Goal: Task Accomplishment & Management: Complete application form

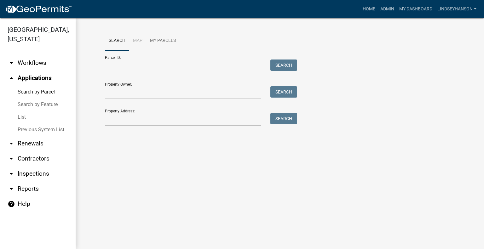
click at [26, 61] on link "arrow_drop_down Workflows" at bounding box center [38, 62] width 76 height 15
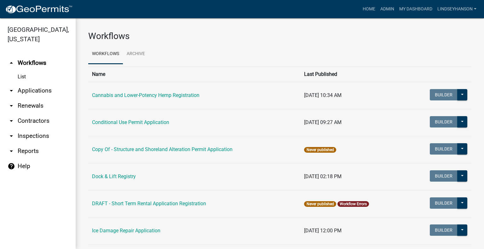
click at [30, 90] on link "arrow_drop_down Applications" at bounding box center [38, 90] width 76 height 15
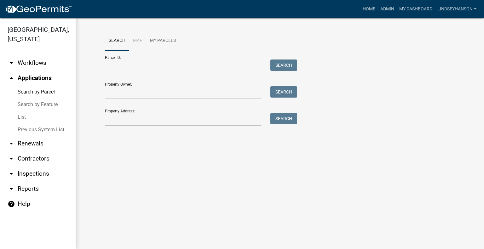
click at [30, 65] on link "arrow_drop_down Workflows" at bounding box center [38, 62] width 76 height 15
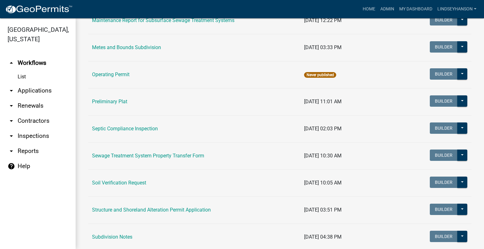
scroll to position [374, 0]
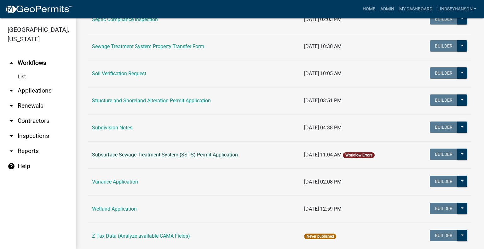
click at [178, 154] on link "Subsurface Sewage Treatment System (SSTS) Permit Application" at bounding box center [165, 155] width 146 height 6
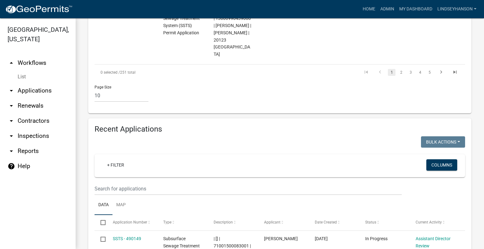
scroll to position [785, 0]
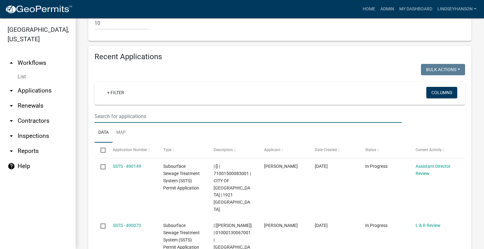
click at [242, 110] on input "text" at bounding box center [248, 116] width 307 height 13
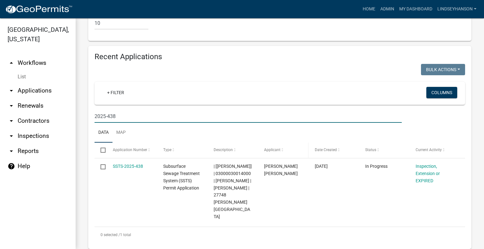
scroll to position [748, 0]
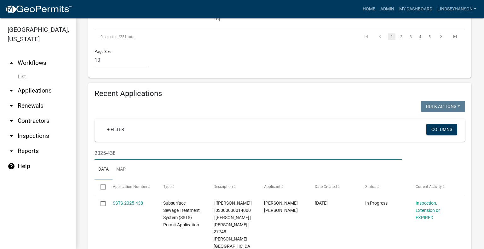
type input "2025-438"
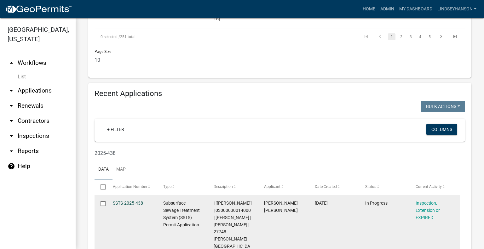
click at [135, 201] on link "SSTS-2025-438" at bounding box center [128, 203] width 30 height 5
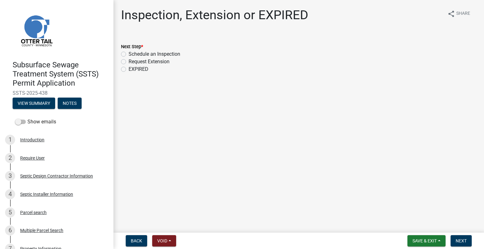
click at [44, 210] on div "5 Parcel search" at bounding box center [54, 213] width 98 height 10
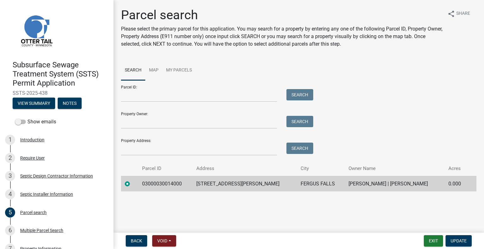
click at [181, 184] on td "03000030014000" at bounding box center [165, 183] width 54 height 15
copy td "03000030014000"
click at [226, 187] on td "27748 BREKKE LAKE RD" at bounding box center [245, 183] width 104 height 15
click at [225, 185] on td "27748 BREKKE LAKE RD" at bounding box center [245, 183] width 104 height 15
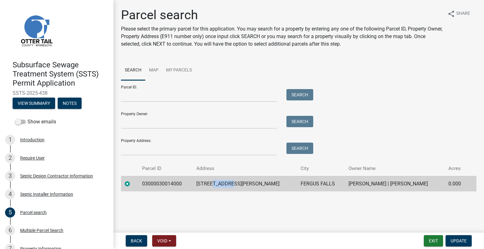
click at [225, 185] on td "27748 BREKKE LAKE RD" at bounding box center [245, 183] width 104 height 15
click at [225, 184] on td "27748 BREKKE LAKE RD" at bounding box center [245, 183] width 104 height 15
drag, startPoint x: 226, startPoint y: 184, endPoint x: 230, endPoint y: 179, distance: 6.5
copy td "27748 BREKKE LAKE RD"
click at [307, 183] on td "FERGUS FALLS" at bounding box center [321, 183] width 48 height 15
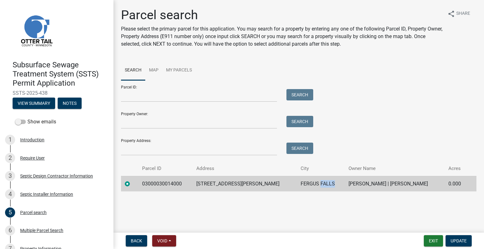
click at [307, 183] on td "FERGUS FALLS" at bounding box center [321, 183] width 48 height 15
click at [305, 184] on td "FERGUS FALLS" at bounding box center [321, 183] width 48 height 15
drag, startPoint x: 305, startPoint y: 184, endPoint x: 304, endPoint y: 180, distance: 3.6
click at [304, 180] on td "FERGUS FALLS" at bounding box center [321, 183] width 48 height 15
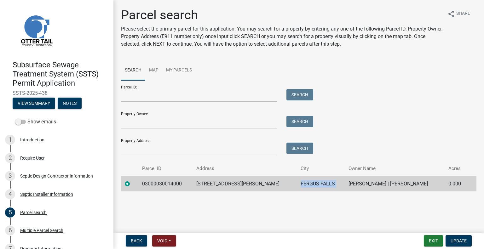
click at [304, 180] on td "FERGUS FALLS" at bounding box center [321, 183] width 48 height 15
copy td "FERGUS FALLS"
click at [372, 183] on td "BRUCE A AUSTAD | MARTHA M AUSTAD" at bounding box center [395, 183] width 100 height 15
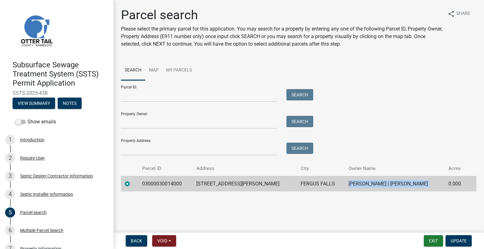
copy td "BRUCE A AUSTAD | MARTHA M AUSTAD"
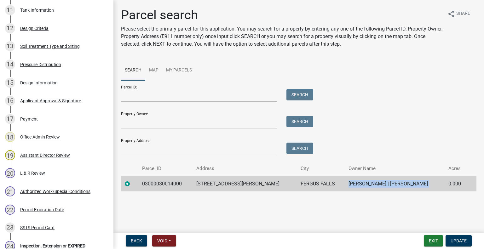
scroll to position [394, 0]
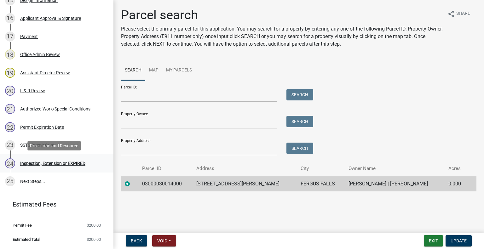
click at [60, 164] on div "Inspection, Extension or EXPIRED" at bounding box center [52, 163] width 65 height 4
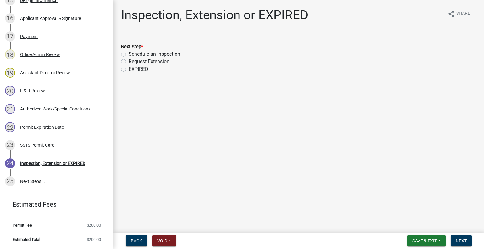
click at [150, 52] on label "Schedule an Inspection" at bounding box center [155, 54] width 52 height 8
click at [133, 52] on input "Schedule an Inspection" at bounding box center [131, 52] width 4 height 4
radio input "true"
click at [464, 239] on span "Next" at bounding box center [461, 241] width 11 height 5
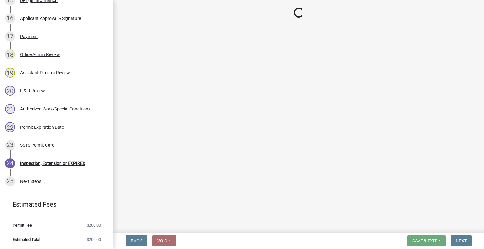
scroll to position [412, 0]
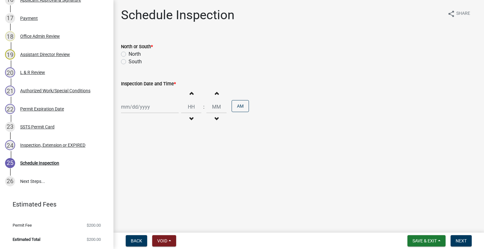
click at [134, 64] on label "South" at bounding box center [135, 62] width 13 height 8
click at [133, 62] on input "South" at bounding box center [131, 60] width 4 height 4
radio input "true"
click at [145, 108] on div at bounding box center [150, 107] width 58 height 13
select select "10"
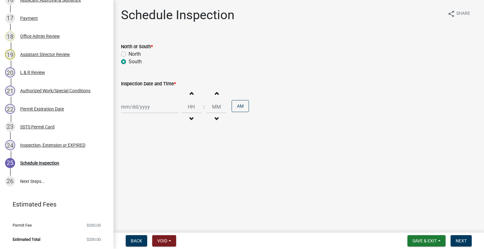
select select "2025"
click at [168, 149] on div "10" at bounding box center [168, 151] width 10 height 10
type input "10/10/2025"
click at [196, 115] on div "Increment hours Decrement hours" at bounding box center [191, 107] width 20 height 39
click at [185, 120] on button "Decrement hours" at bounding box center [191, 119] width 13 height 11
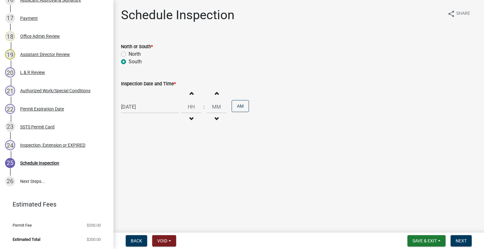
type input "11"
type input "00"
click at [236, 108] on button "PM" at bounding box center [240, 106] width 17 height 12
click at [460, 240] on span "Next" at bounding box center [461, 241] width 11 height 5
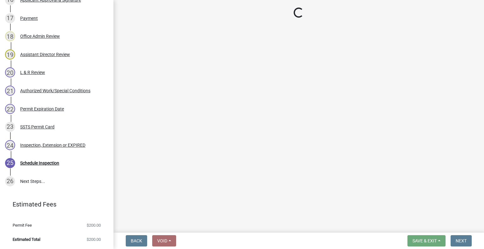
scroll to position [467, 0]
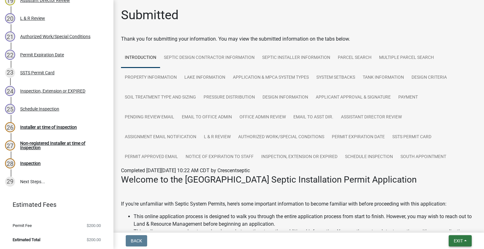
click at [455, 238] on button "Exit" at bounding box center [460, 241] width 23 height 11
click at [449, 227] on button "Save & Exit" at bounding box center [447, 224] width 50 height 15
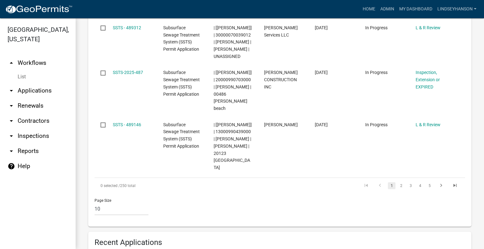
scroll to position [839, 0]
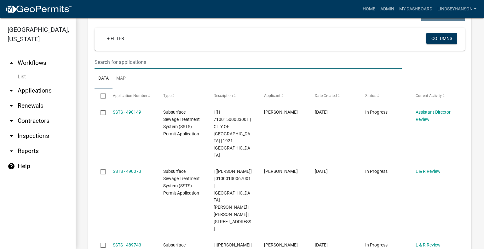
click at [237, 56] on input "text" at bounding box center [248, 62] width 307 height 13
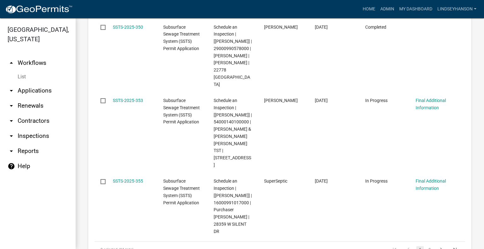
scroll to position [1366, 0]
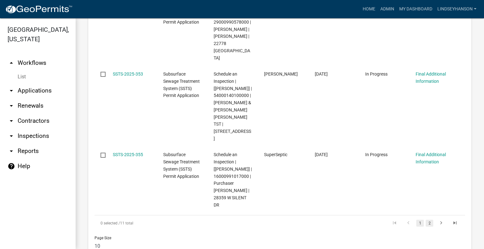
type input "2025-35"
click at [426, 220] on link "2" at bounding box center [430, 223] width 8 height 7
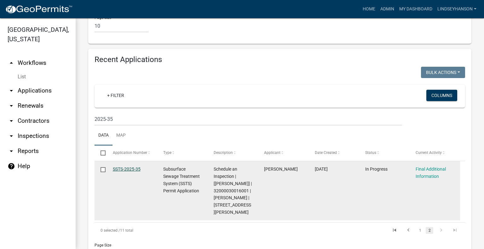
click at [127, 167] on link "SSTS-2025-35" at bounding box center [127, 169] width 28 height 5
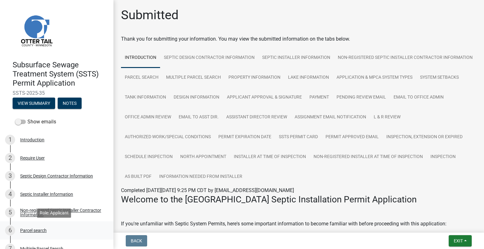
click at [36, 233] on div "Parcel search" at bounding box center [33, 231] width 26 height 4
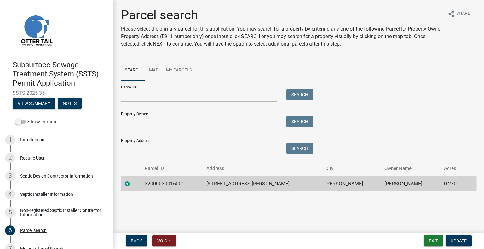
click at [161, 186] on td "32000030016001" at bounding box center [172, 183] width 62 height 15
copy td "32000030016001"
click at [264, 187] on td "51641 WYMER LAKE RD W" at bounding box center [262, 183] width 119 height 15
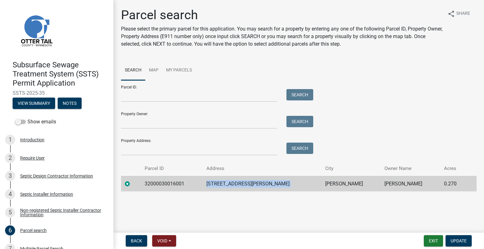
click at [264, 187] on td "51641 WYMER LAKE RD W" at bounding box center [262, 183] width 119 height 15
copy td "51641 WYMER LAKE RD W"
click at [336, 185] on td "FRAZEE" at bounding box center [351, 183] width 59 height 15
copy td "FRAZEE"
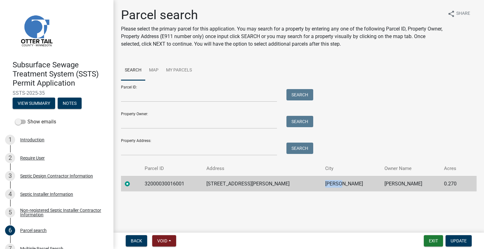
click at [386, 183] on td "BRIAN ABELD" at bounding box center [410, 183] width 59 height 15
copy td "BRIAN ABELD"
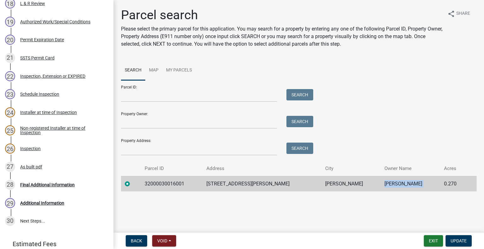
scroll to position [445, 0]
click at [48, 165] on div "27 As built pdf" at bounding box center [54, 168] width 98 height 10
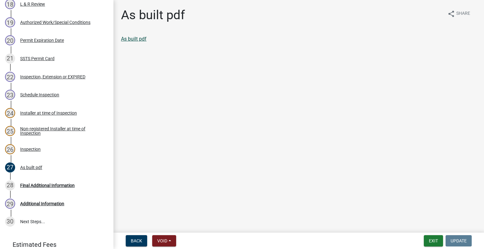
click at [138, 42] on link "As built pdf" at bounding box center [134, 39] width 26 height 6
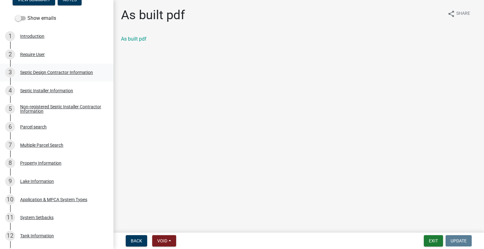
scroll to position [101, 0]
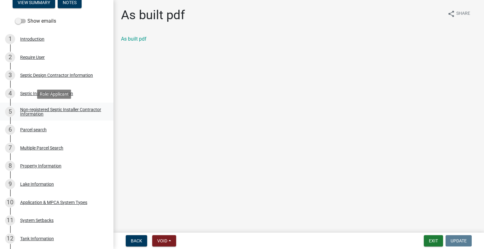
click at [57, 117] on link "5 Non-registered Septic Installer Contractor Information" at bounding box center [57, 112] width 114 height 18
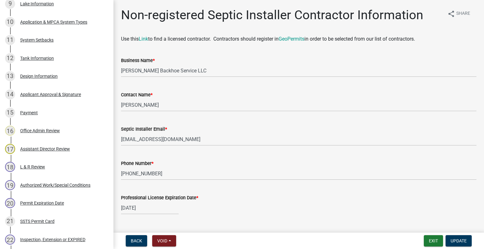
scroll to position [283, 0]
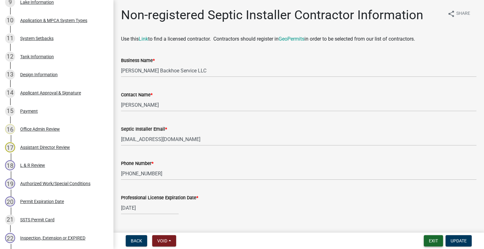
click at [428, 240] on button "Exit" at bounding box center [433, 241] width 19 height 11
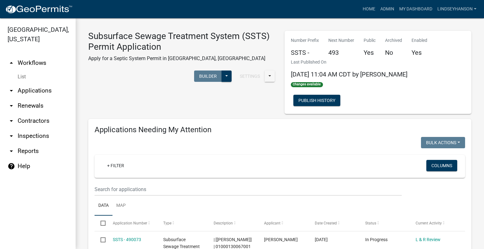
click at [45, 88] on link "arrow_drop_down Applications" at bounding box center [38, 90] width 76 height 15
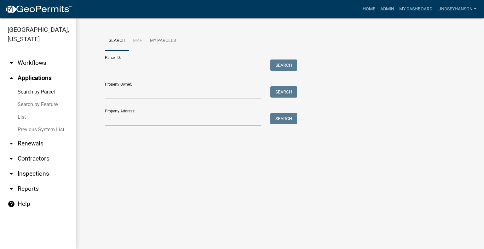
click at [39, 69] on link "arrow_drop_down Workflows" at bounding box center [38, 62] width 76 height 15
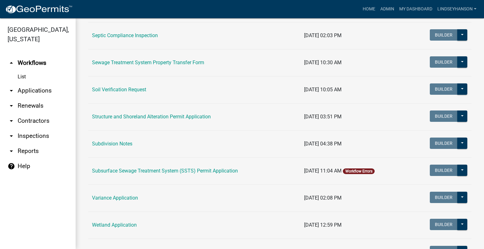
scroll to position [359, 0]
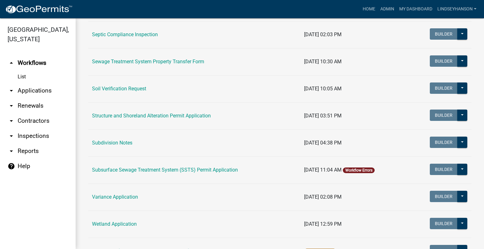
click at [212, 173] on td "Subsurface Sewage Treatment System (SSTS) Permit Application" at bounding box center [194, 170] width 212 height 27
click at [213, 170] on link "Subsurface Sewage Treatment System (SSTS) Permit Application" at bounding box center [165, 170] width 146 height 6
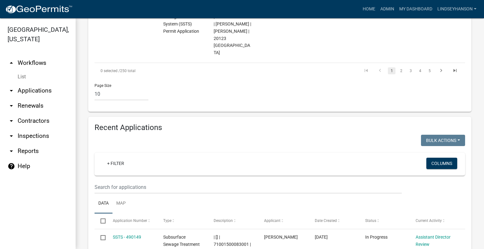
scroll to position [736, 0]
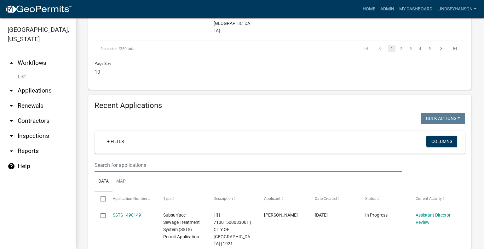
click at [299, 159] on input "text" at bounding box center [248, 165] width 307 height 13
type input "2025-459"
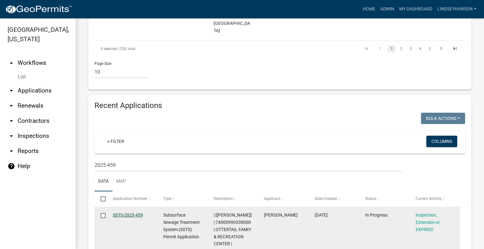
click at [139, 213] on link "SSTS-2025-459" at bounding box center [128, 215] width 30 height 5
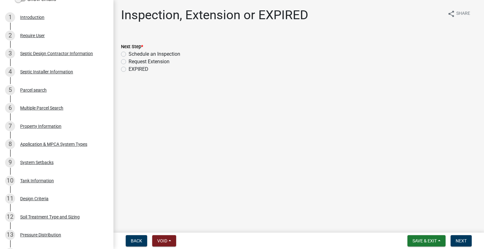
scroll to position [124, 0]
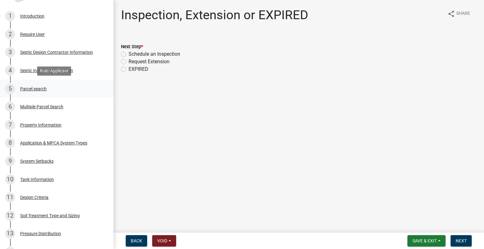
click at [48, 94] on link "5 Parcel search" at bounding box center [57, 89] width 114 height 18
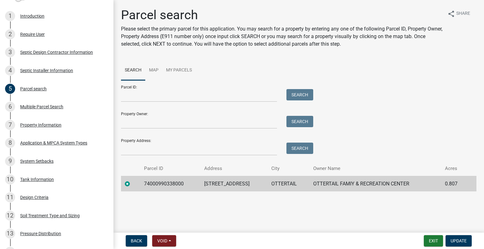
click at [158, 185] on td "74000990338000" at bounding box center [170, 183] width 60 height 15
copy td "74000990338000"
click at [218, 185] on td "223 MAPLE AVE S" at bounding box center [234, 183] width 67 height 15
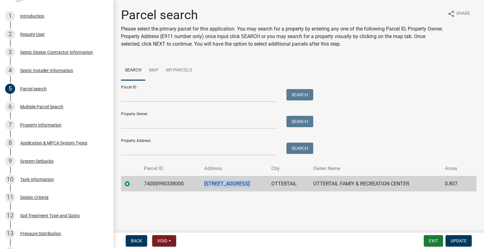
click at [218, 185] on td "223 MAPLE AVE S" at bounding box center [234, 183] width 67 height 15
copy td "223 MAPLE AVE S"
click at [281, 184] on td "OTTERTAIL" at bounding box center [289, 183] width 42 height 15
click at [341, 185] on td "OTTERTAIL FAMIY & RECREATION CENTER" at bounding box center [376, 183] width 132 height 15
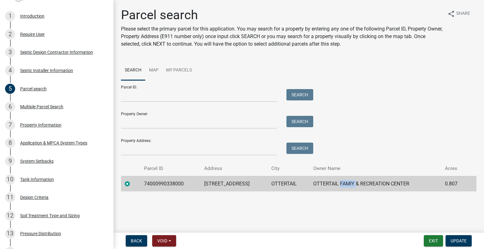
click at [341, 185] on td "OTTERTAIL FAMIY & RECREATION CENTER" at bounding box center [376, 183] width 132 height 15
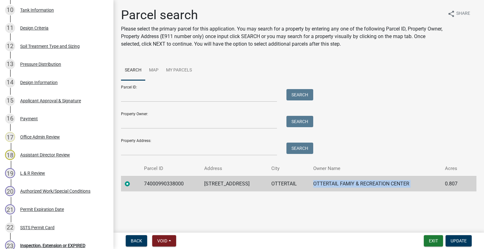
scroll to position [376, 0]
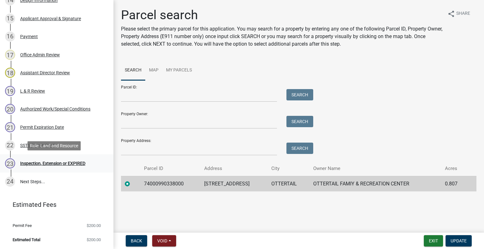
click at [59, 159] on div "23 Inspection, Extension or EXPIRED" at bounding box center [54, 164] width 98 height 10
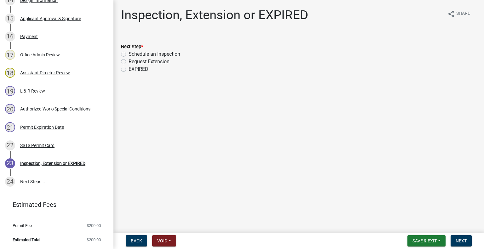
click at [154, 55] on label "Schedule an Inspection" at bounding box center [155, 54] width 52 height 8
click at [133, 55] on input "Schedule an Inspection" at bounding box center [131, 52] width 4 height 4
radio input "true"
click at [458, 237] on button "Next" at bounding box center [461, 241] width 21 height 11
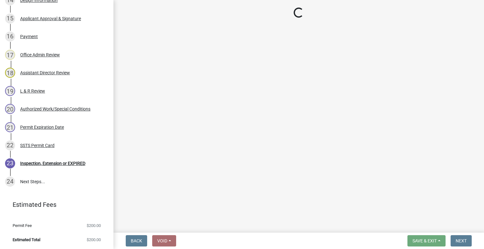
scroll to position [394, 0]
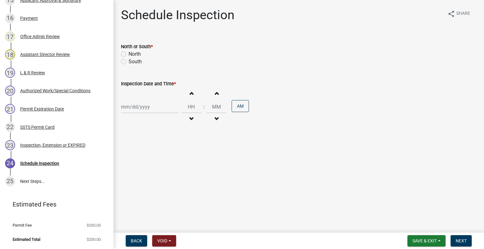
click at [135, 55] on label "North" at bounding box center [135, 54] width 12 height 8
click at [133, 55] on input "North" at bounding box center [131, 52] width 4 height 4
radio input "true"
select select "10"
select select "2025"
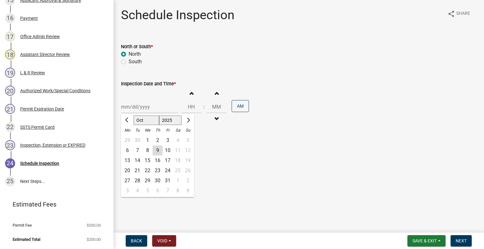
click at [142, 104] on div "Jan Feb Mar Apr May Jun Jul Aug Sep Oct Nov Dec 1525 1526 1527 1528 1529 1530 1…" at bounding box center [150, 107] width 58 height 13
click at [157, 159] on div "16" at bounding box center [158, 161] width 10 height 10
type input "10/16/2025"
click at [191, 117] on button "Decrement hours" at bounding box center [191, 119] width 13 height 11
type input "11"
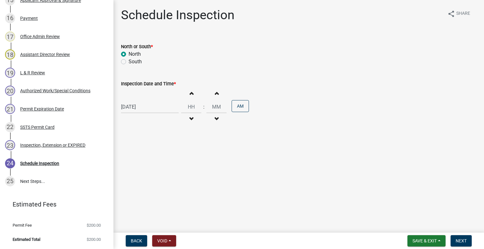
type input "00"
click at [191, 117] on button "Decrement hours" at bounding box center [191, 119] width 13 height 11
type input "10"
click at [239, 108] on button "PM" at bounding box center [240, 106] width 17 height 12
click at [460, 241] on span "Next" at bounding box center [461, 241] width 11 height 5
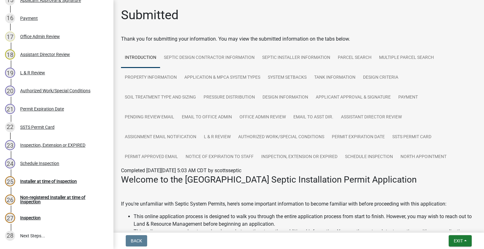
scroll to position [449, 0]
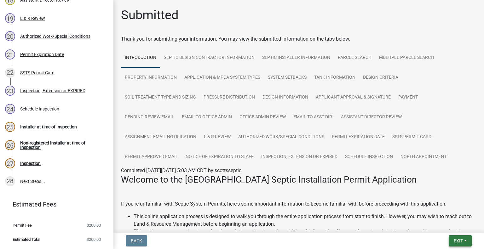
click at [459, 237] on button "Exit" at bounding box center [460, 241] width 23 height 11
click at [454, 230] on button "Save & Exit" at bounding box center [447, 224] width 50 height 15
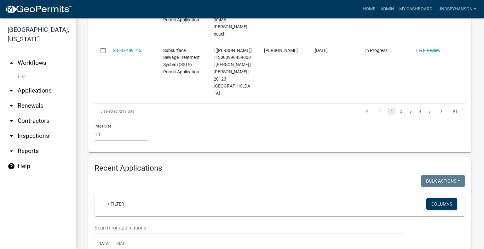
scroll to position [681, 0]
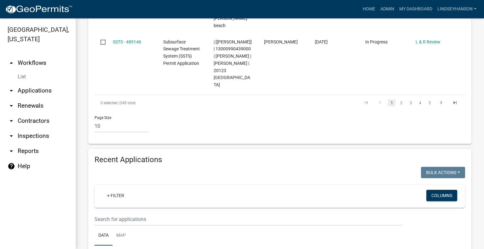
click at [282, 185] on wm-filter-builder "+ Filter Columns" at bounding box center [280, 205] width 371 height 41
click at [279, 213] on input "text" at bounding box center [248, 219] width 307 height 13
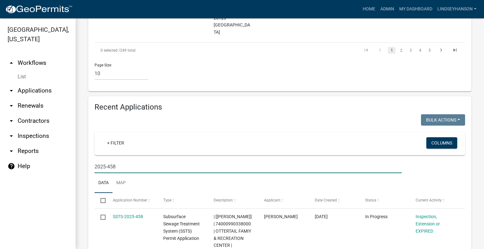
scroll to position [744, 0]
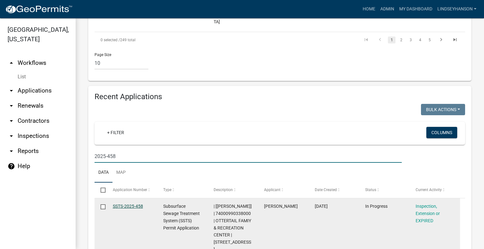
type input "2025-458"
click at [142, 204] on link "SSTS-2025-458" at bounding box center [128, 206] width 30 height 5
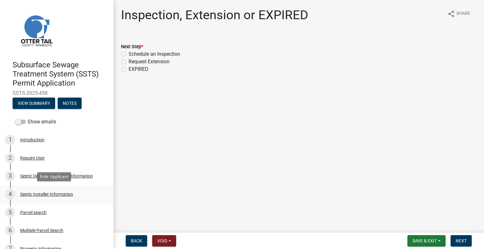
click at [70, 195] on div "Septic Installer Information" at bounding box center [46, 194] width 53 height 4
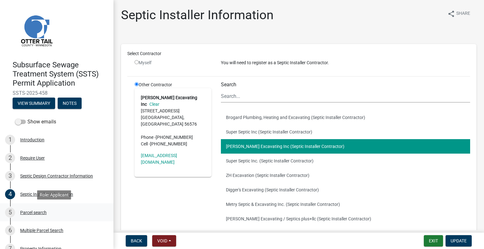
click at [50, 209] on div "5 Parcel search" at bounding box center [54, 213] width 98 height 10
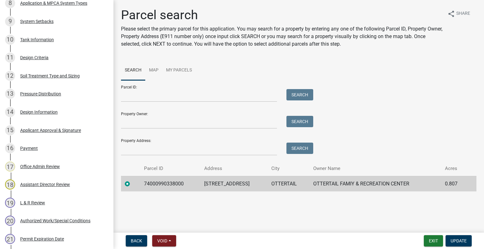
scroll to position [376, 0]
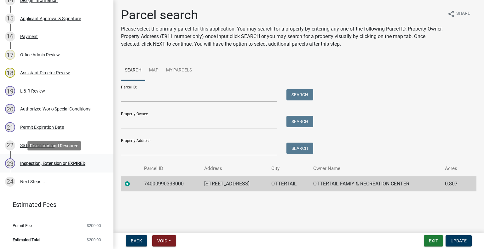
click at [80, 166] on div "23 Inspection, Extension or EXPIRED" at bounding box center [54, 164] width 98 height 10
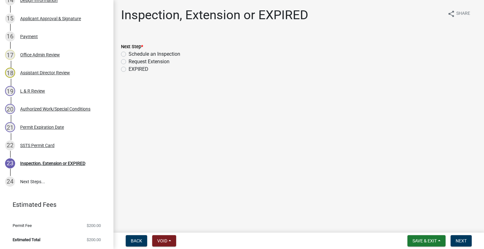
click at [155, 53] on label "Schedule an Inspection" at bounding box center [155, 54] width 52 height 8
click at [133, 53] on input "Schedule an Inspection" at bounding box center [131, 52] width 4 height 4
radio input "true"
click at [459, 239] on span "Next" at bounding box center [461, 241] width 11 height 5
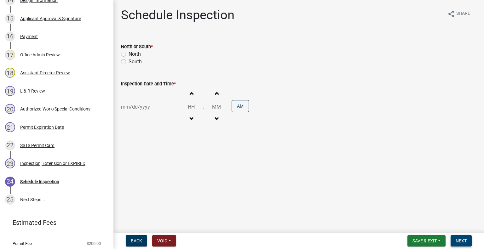
scroll to position [394, 0]
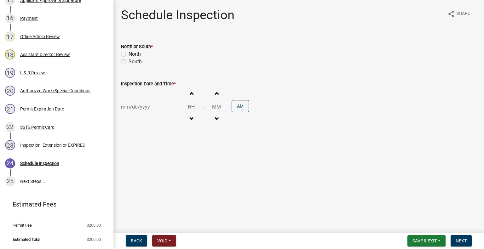
click at [135, 51] on label "North" at bounding box center [135, 54] width 12 height 8
click at [133, 51] on input "North" at bounding box center [131, 52] width 4 height 4
radio input "true"
click at [137, 112] on div at bounding box center [150, 107] width 58 height 13
select select "10"
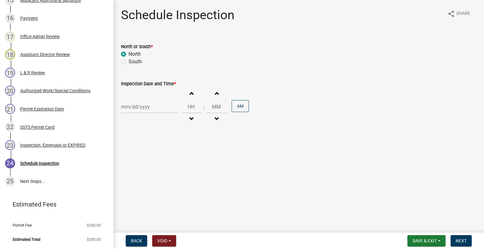
select select "2025"
click at [162, 159] on div "16" at bounding box center [158, 161] width 10 height 10
type input "10/16/2025"
click at [187, 116] on button "Decrement hours" at bounding box center [191, 119] width 13 height 11
type input "11"
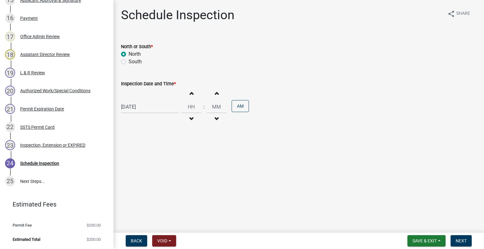
type input "00"
click at [190, 117] on span "button" at bounding box center [191, 119] width 3 height 5
type input "10"
click at [238, 108] on button "PM" at bounding box center [240, 106] width 17 height 12
click at [467, 243] on button "Next" at bounding box center [461, 241] width 21 height 11
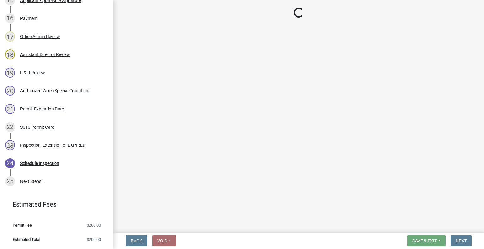
scroll to position [449, 0]
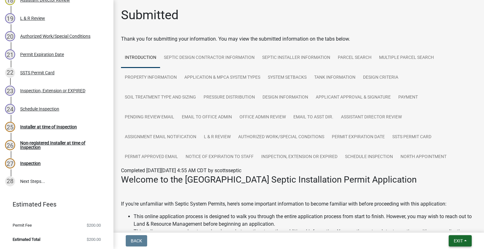
click at [457, 239] on span "Exit" at bounding box center [458, 241] width 9 height 5
click at [446, 220] on button "Save & Exit" at bounding box center [447, 224] width 50 height 15
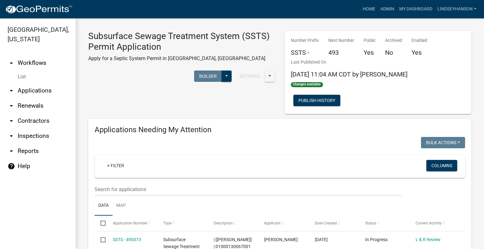
click at [40, 92] on link "arrow_drop_down Applications" at bounding box center [38, 90] width 76 height 15
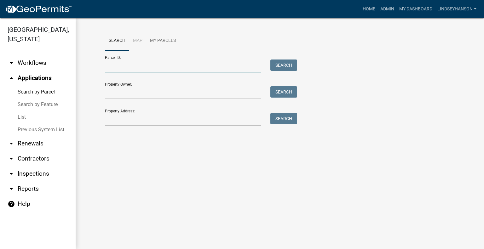
click at [122, 68] on input "Parcel ID:" at bounding box center [183, 66] width 156 height 13
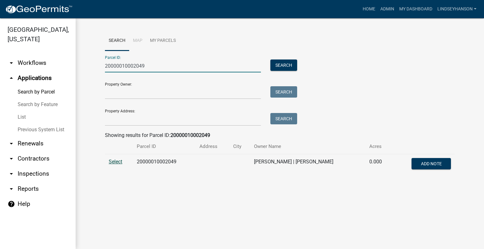
type input "20000010002049"
click at [118, 162] on span "Select" at bounding box center [116, 162] width 14 height 6
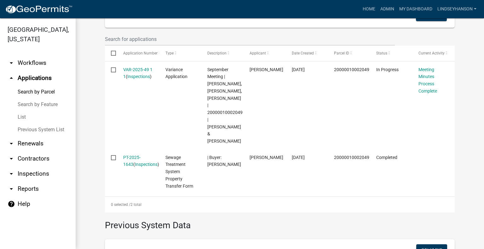
scroll to position [196, 0]
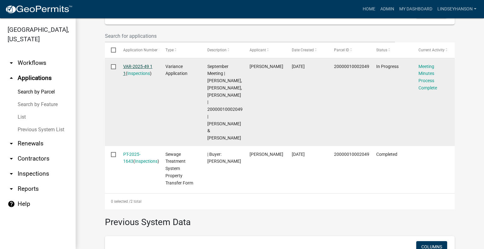
click at [145, 67] on link "VAR-2025-49 1 1" at bounding box center [137, 70] width 29 height 12
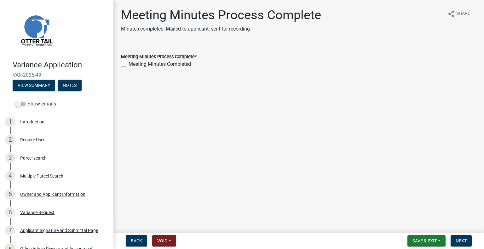
click at [145, 67] on label "Meeting Minutes Completed" at bounding box center [160, 65] width 62 height 8
click at [133, 65] on input "Meeting Minutes Completed" at bounding box center [131, 63] width 4 height 4
checkbox input "true"
click at [455, 238] on button "Next" at bounding box center [461, 241] width 21 height 11
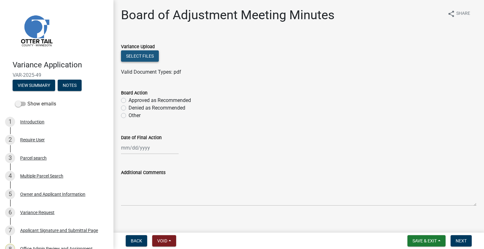
click at [137, 54] on button "Select files" at bounding box center [140, 55] width 38 height 11
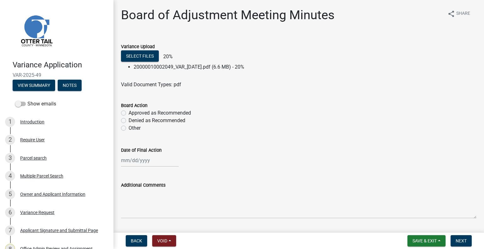
click at [146, 114] on label "Approved as Recommended" at bounding box center [160, 113] width 62 height 8
click at [133, 114] on input "Approved as Recommended" at bounding box center [131, 111] width 4 height 4
radio input "true"
click at [148, 161] on div at bounding box center [150, 160] width 58 height 13
select select "10"
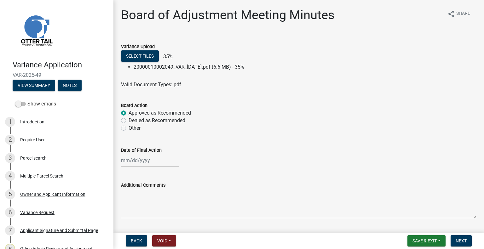
select select "2025"
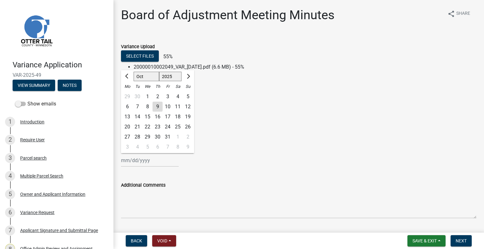
click at [140, 96] on div "30" at bounding box center [137, 97] width 10 height 10
type input "09/30/2025"
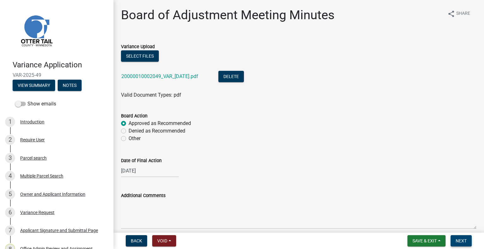
click at [456, 243] on span "Next" at bounding box center [461, 241] width 11 height 5
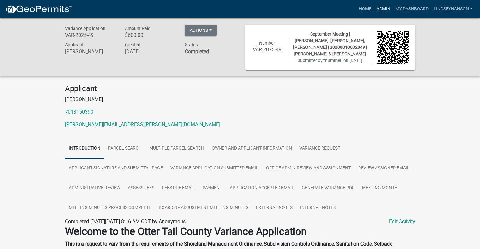
click at [376, 10] on link "Admin" at bounding box center [382, 9] width 19 height 12
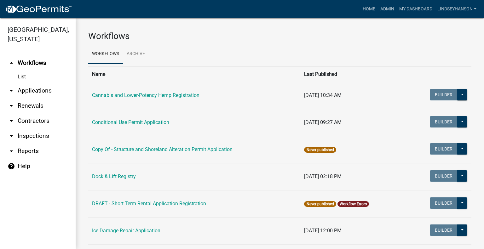
click at [21, 91] on link "arrow_drop_down Applications" at bounding box center [38, 90] width 76 height 15
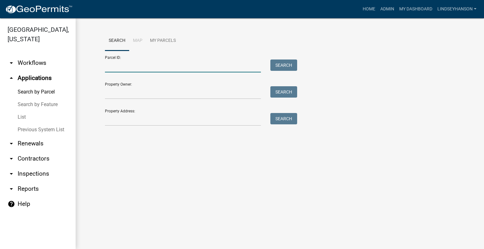
click at [124, 62] on input "Parcel ID:" at bounding box center [183, 66] width 156 height 13
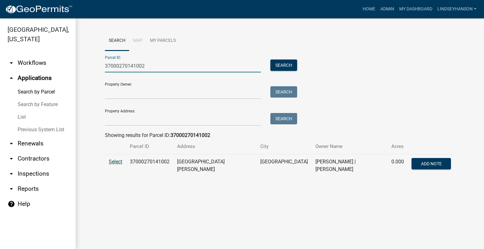
type input "37000270141002"
click at [111, 160] on span "Select" at bounding box center [116, 162] width 14 height 6
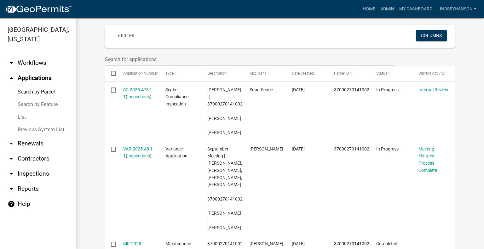
scroll to position [181, 0]
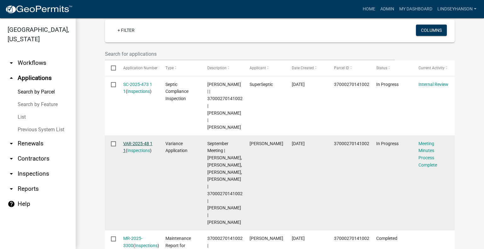
click at [133, 145] on link "VAR-2025-48 1 1" at bounding box center [137, 147] width 29 height 12
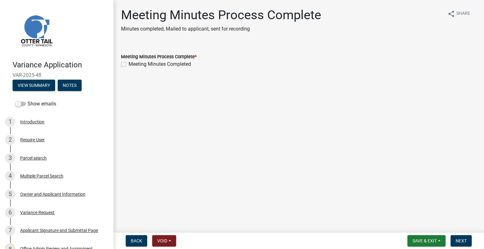
click at [127, 64] on div "Meeting Minutes Completed" at bounding box center [299, 65] width 356 height 8
click at [129, 64] on label "Meeting Minutes Completed" at bounding box center [160, 65] width 62 height 8
click at [129, 64] on input "Meeting Minutes Completed" at bounding box center [131, 63] width 4 height 4
checkbox input "true"
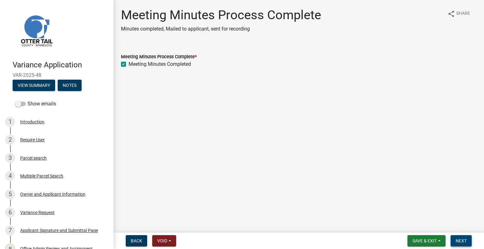
click at [459, 242] on span "Next" at bounding box center [461, 241] width 11 height 5
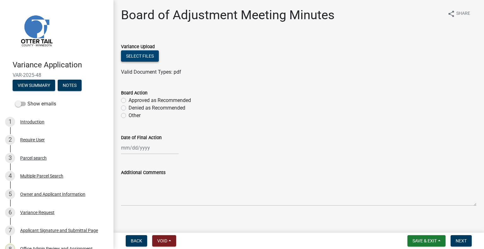
click at [151, 57] on button "Select files" at bounding box center [140, 55] width 38 height 11
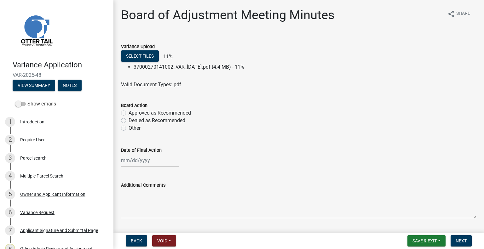
click at [174, 113] on label "Approved as Recommended" at bounding box center [160, 113] width 62 height 8
click at [133, 113] on input "Approved as Recommended" at bounding box center [131, 111] width 4 height 4
radio input "true"
click at [148, 166] on div at bounding box center [150, 160] width 58 height 13
select select "10"
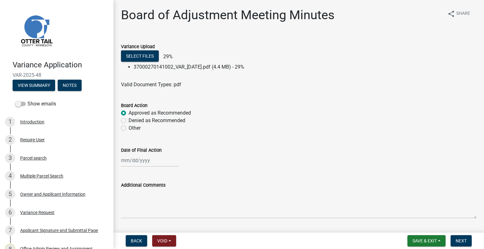
select select "2025"
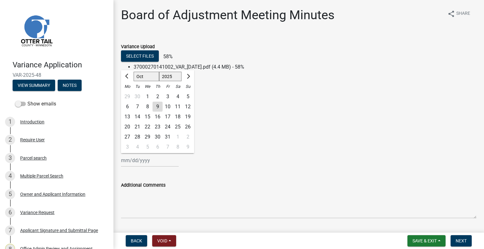
click at [139, 99] on div "30" at bounding box center [137, 97] width 10 height 10
type input "09/30/2025"
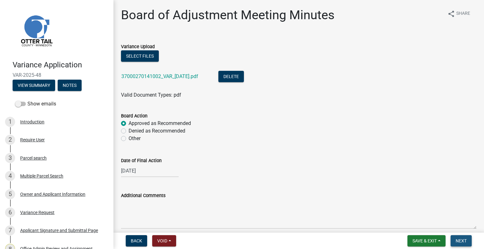
click at [464, 242] on span "Next" at bounding box center [461, 241] width 11 height 5
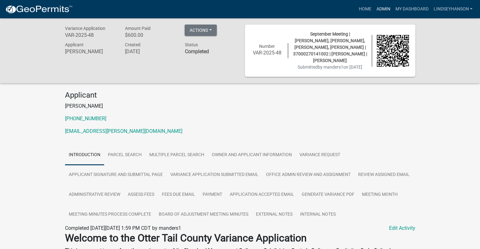
click at [389, 10] on link "Admin" at bounding box center [382, 9] width 19 height 12
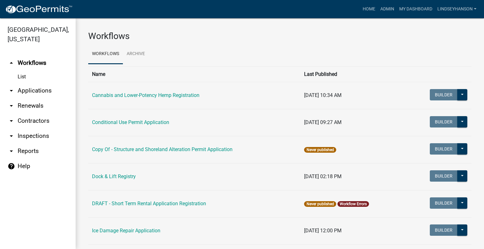
click at [39, 90] on link "arrow_drop_down Applications" at bounding box center [38, 90] width 76 height 15
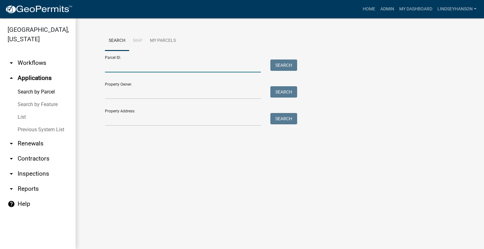
click at [136, 69] on input "Parcel ID:" at bounding box center [183, 66] width 156 height 13
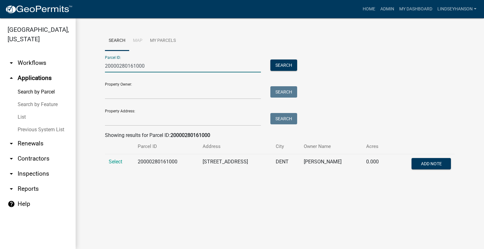
type input "20000280161000"
click at [114, 157] on td "Select" at bounding box center [119, 165] width 29 height 21
click at [114, 165] on td "Select" at bounding box center [119, 165] width 29 height 21
click at [114, 166] on td "Select" at bounding box center [119, 165] width 29 height 21
click at [111, 161] on span "Select" at bounding box center [116, 162] width 14 height 6
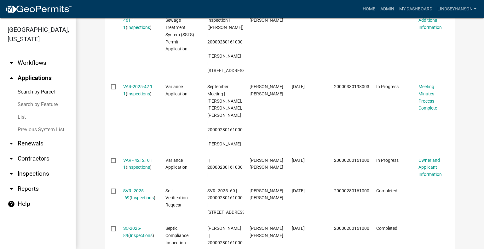
scroll to position [253, 0]
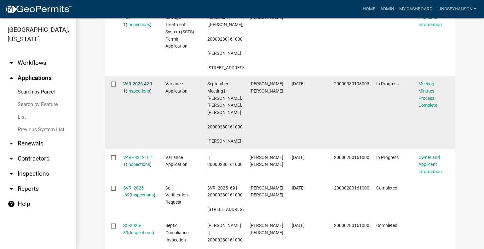
click at [139, 83] on link "VAR-2025-42 1 1" at bounding box center [137, 87] width 29 height 12
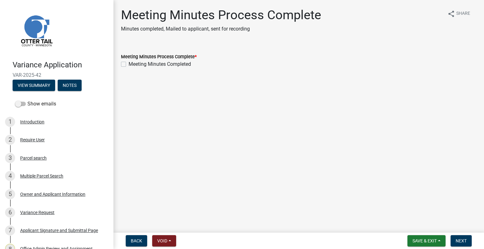
click at [175, 63] on label "Meeting Minutes Completed" at bounding box center [160, 65] width 62 height 8
click at [133, 63] on input "Meeting Minutes Completed" at bounding box center [131, 63] width 4 height 4
checkbox input "true"
click at [466, 236] on button "Next" at bounding box center [461, 241] width 21 height 11
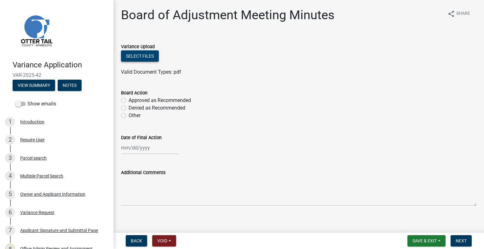
click at [134, 56] on button "Select files" at bounding box center [140, 55] width 38 height 11
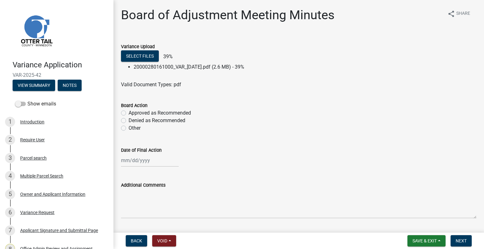
click at [178, 110] on label "Approved as Recommended" at bounding box center [160, 113] width 62 height 8
click at [133, 110] on input "Approved as Recommended" at bounding box center [131, 111] width 4 height 4
radio input "true"
select select "10"
select select "2025"
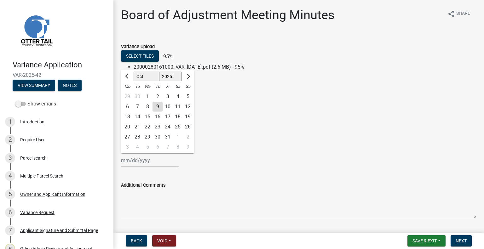
click at [145, 163] on div "Jan Feb Mar Apr May Jun Jul Aug Sep Oct Nov Dec 1525 1526 1527 1528 1529 1530 1…" at bounding box center [150, 160] width 58 height 13
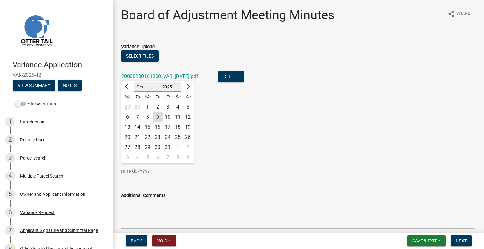
click at [137, 104] on div "30" at bounding box center [137, 107] width 10 height 10
type input "09/30/2025"
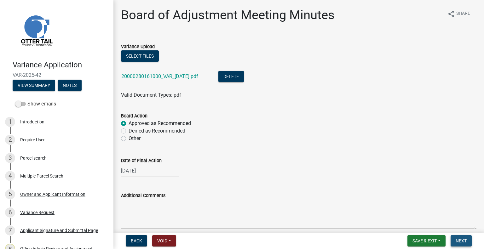
click at [465, 244] on button "Next" at bounding box center [461, 241] width 21 height 11
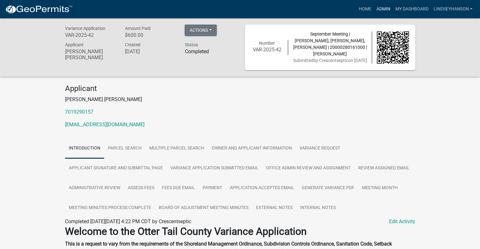
click at [382, 12] on link "Admin" at bounding box center [382, 9] width 19 height 12
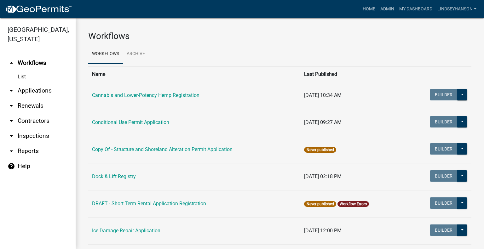
click at [33, 89] on link "arrow_drop_down Applications" at bounding box center [38, 90] width 76 height 15
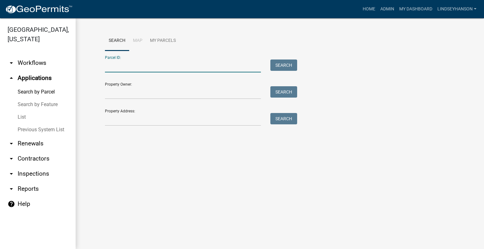
click at [133, 69] on input "Parcel ID:" at bounding box center [183, 66] width 156 height 13
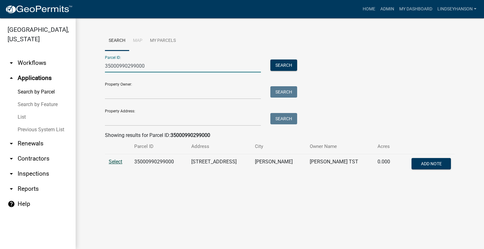
type input "35000990299000"
click at [116, 162] on span "Select" at bounding box center [116, 162] width 14 height 6
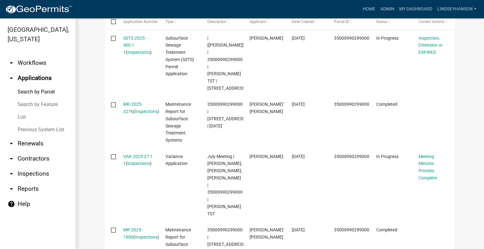
scroll to position [232, 0]
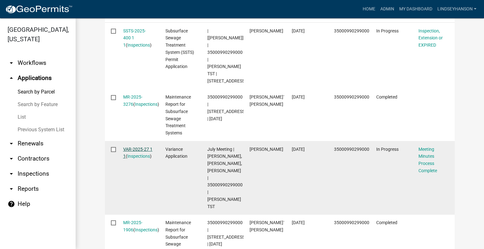
click at [141, 147] on link "VAR-2025-27 1 1" at bounding box center [137, 153] width 29 height 12
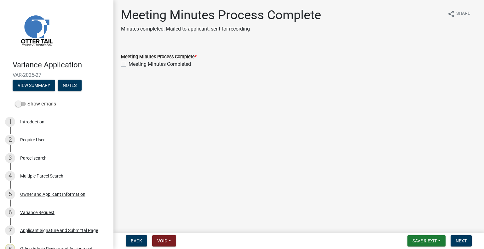
click at [179, 63] on label "Meeting Minutes Completed" at bounding box center [160, 65] width 62 height 8
click at [133, 63] on input "Meeting Minutes Completed" at bounding box center [131, 63] width 4 height 4
checkbox input "true"
click at [458, 243] on span "Next" at bounding box center [461, 241] width 11 height 5
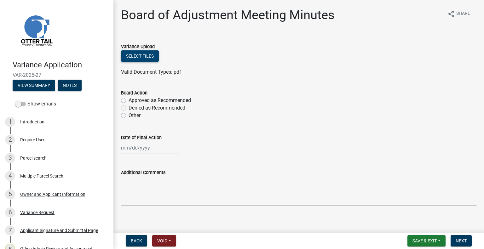
click at [153, 54] on button "Select files" at bounding box center [140, 55] width 38 height 11
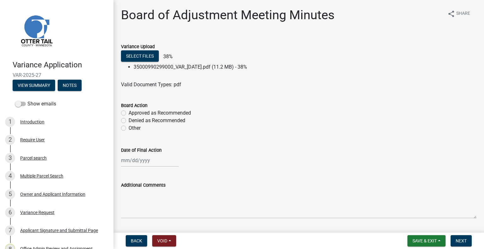
click at [175, 111] on label "Approved as Recommended" at bounding box center [160, 113] width 62 height 8
click at [133, 111] on input "Approved as Recommended" at bounding box center [131, 111] width 4 height 4
radio input "true"
click at [145, 161] on div at bounding box center [150, 160] width 58 height 13
select select "10"
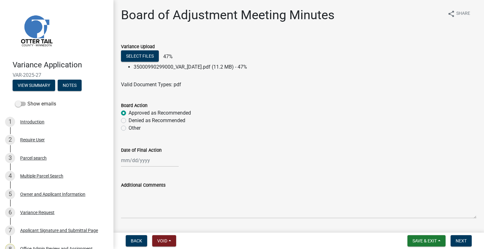
select select "2025"
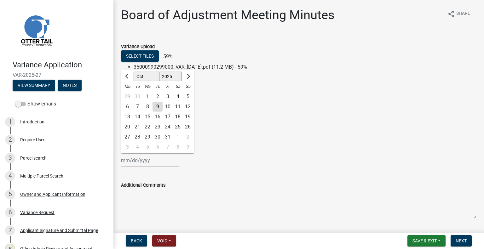
click at [136, 95] on div "30" at bounding box center [137, 97] width 10 height 10
type input "09/30/2025"
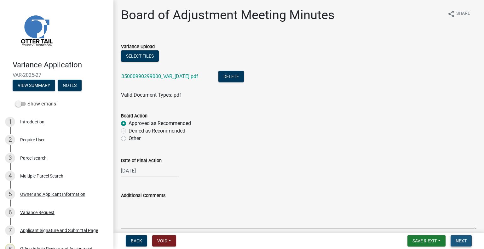
click at [464, 243] on span "Next" at bounding box center [461, 241] width 11 height 5
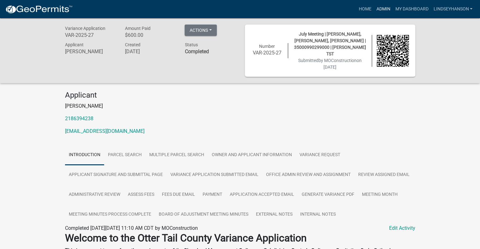
click at [390, 5] on link "Admin" at bounding box center [382, 9] width 19 height 12
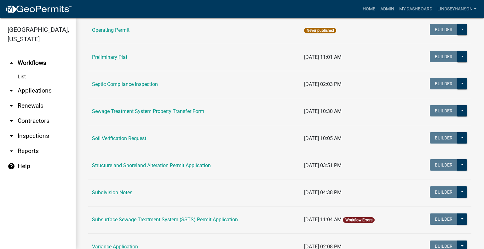
scroll to position [323, 0]
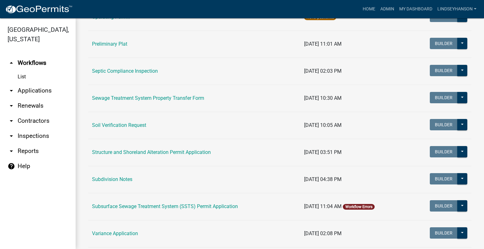
click at [173, 200] on td "Subsurface Sewage Treatment System (SSTS) Permit Application" at bounding box center [194, 206] width 212 height 27
click at [174, 205] on link "Subsurface Sewage Treatment System (SSTS) Permit Application" at bounding box center [165, 207] width 146 height 6
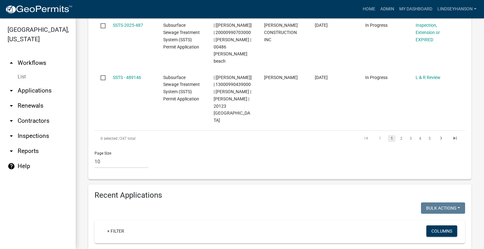
scroll to position [651, 0]
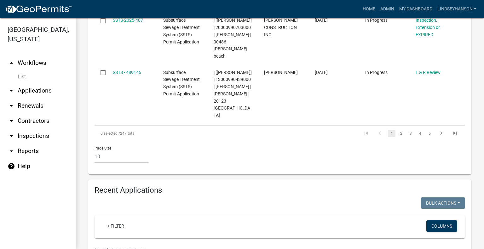
click at [162, 244] on input "text" at bounding box center [248, 250] width 307 height 13
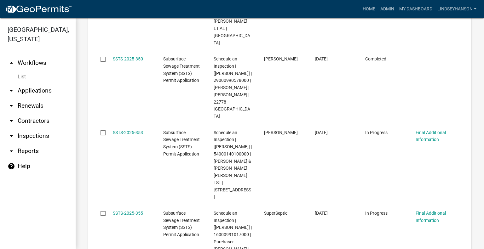
scroll to position [1373, 0]
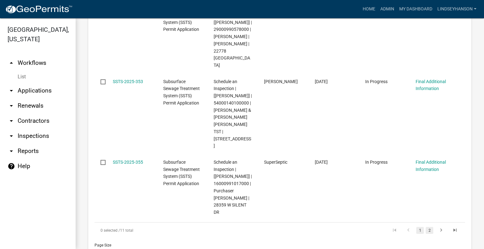
type input "2025-35"
click at [426, 227] on link "2" at bounding box center [430, 230] width 8 height 7
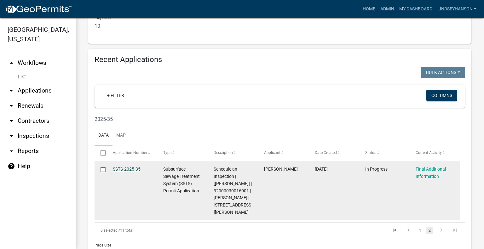
click at [136, 167] on link "SSTS-2025-35" at bounding box center [127, 169] width 28 height 5
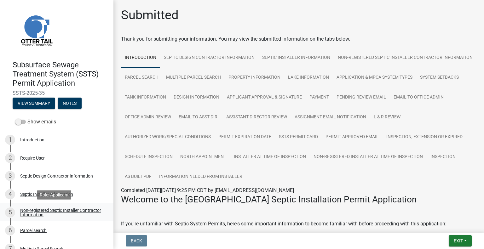
click at [62, 214] on div "Non-registered Septic Installer Contractor Information" at bounding box center [61, 212] width 83 height 9
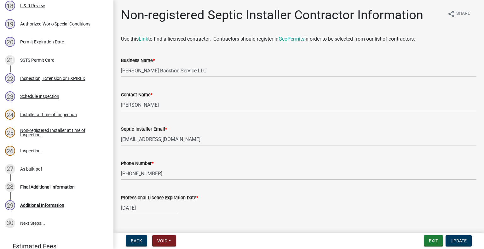
scroll to position [457, 0]
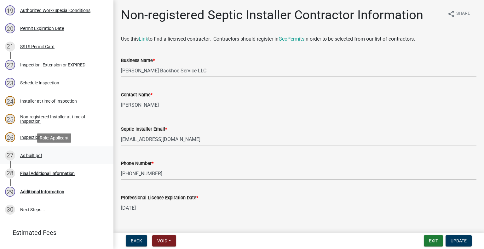
click at [44, 157] on div "27 As built pdf" at bounding box center [54, 156] width 98 height 10
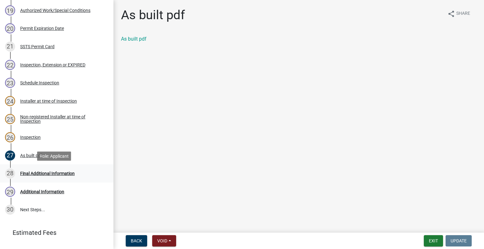
click at [56, 169] on div "28 Final Additional Information" at bounding box center [54, 174] width 98 height 10
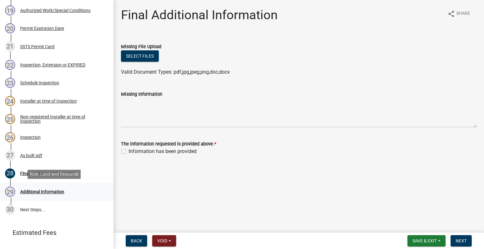
click at [55, 191] on div "Additional Information" at bounding box center [42, 192] width 44 height 4
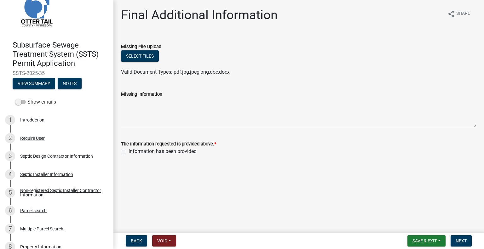
scroll to position [0, 0]
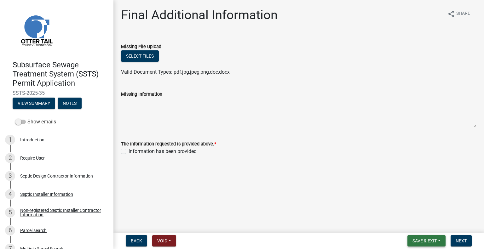
click at [418, 239] on span "Save & Exit" at bounding box center [425, 241] width 24 height 5
click at [417, 230] on button "Save & Exit" at bounding box center [420, 224] width 50 height 15
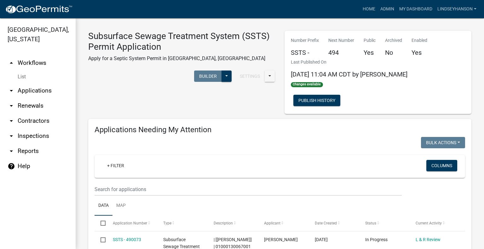
click at [51, 93] on link "arrow_drop_down Applications" at bounding box center [38, 90] width 76 height 15
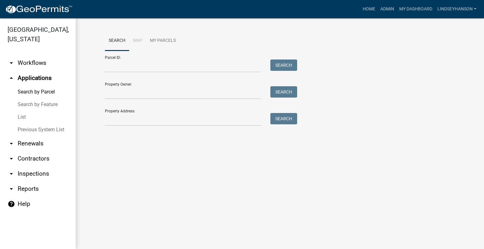
click at [35, 62] on link "arrow_drop_down Workflows" at bounding box center [38, 62] width 76 height 15
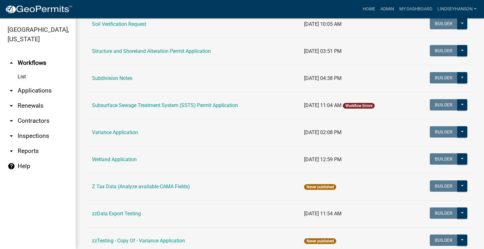
scroll to position [424, 0]
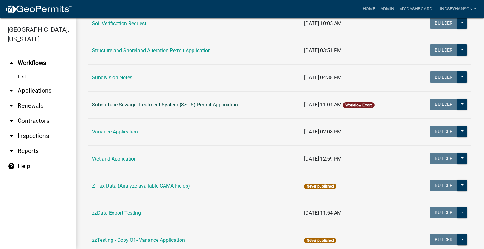
click at [159, 104] on link "Subsurface Sewage Treatment System (SSTS) Permit Application" at bounding box center [165, 105] width 146 height 6
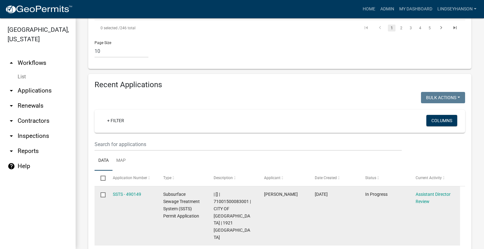
scroll to position [761, 0]
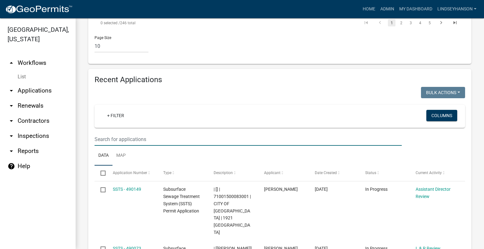
click at [256, 133] on input "text" at bounding box center [248, 139] width 307 height 13
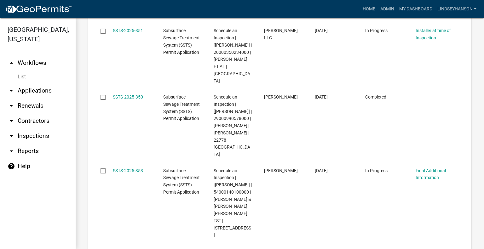
scroll to position [1373, 0]
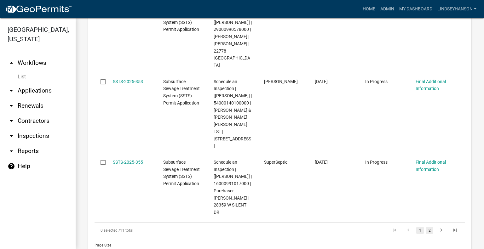
type input "2025-35"
click at [426, 227] on link "2" at bounding box center [430, 230] width 8 height 7
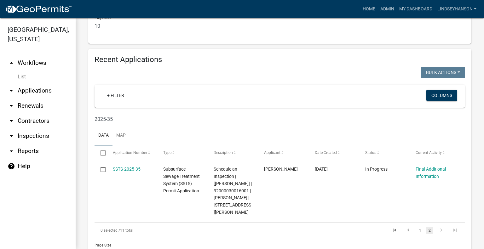
click at [27, 93] on link "arrow_drop_down Applications" at bounding box center [38, 90] width 76 height 15
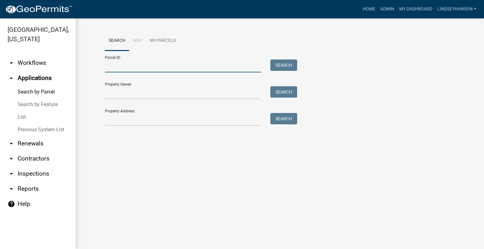
click at [176, 66] on input "Parcel ID:" at bounding box center [183, 66] width 156 height 13
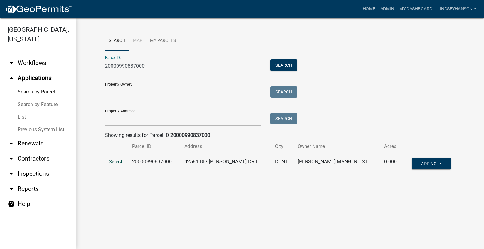
type input "20000990837000"
click at [121, 162] on span "Select" at bounding box center [116, 162] width 14 height 6
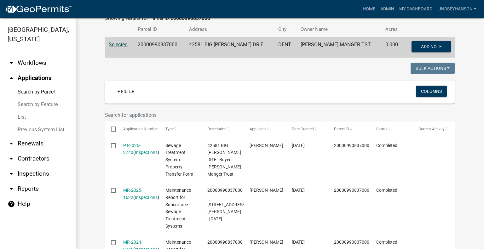
scroll to position [115, 0]
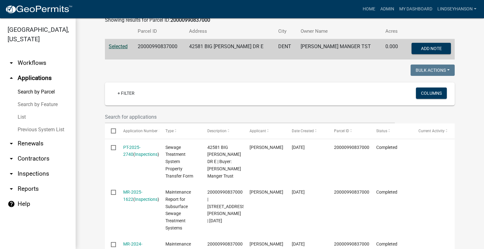
click at [154, 46] on td "20000990837000" at bounding box center [159, 49] width 51 height 21
click at [52, 65] on link "arrow_drop_down Workflows" at bounding box center [38, 62] width 76 height 15
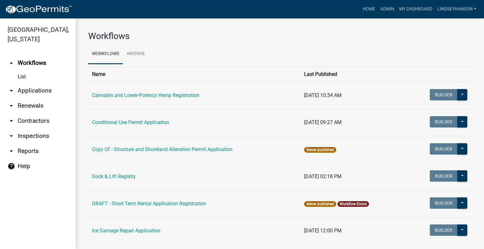
click at [46, 88] on link "arrow_drop_down Applications" at bounding box center [38, 90] width 76 height 15
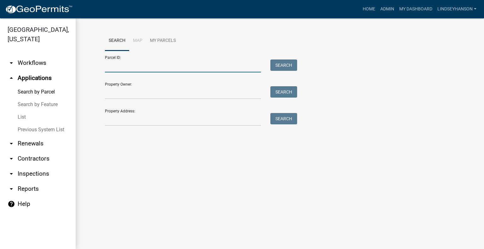
click at [140, 62] on input "Parcel ID:" at bounding box center [183, 66] width 156 height 13
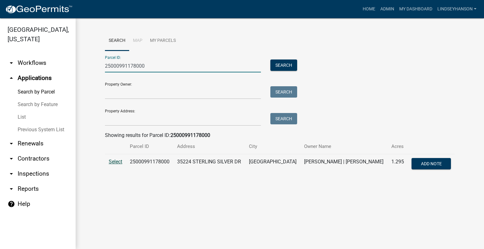
type input "25000991178000"
click at [109, 160] on span "Select" at bounding box center [116, 162] width 14 height 6
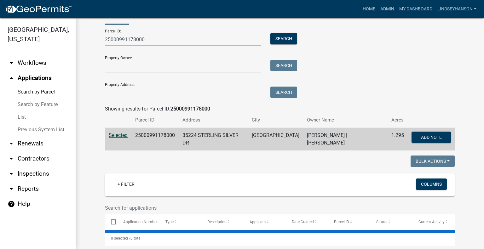
scroll to position [32, 0]
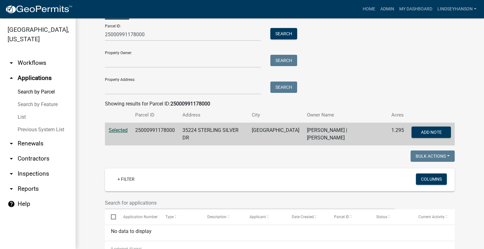
click at [152, 129] on td "25000991178000" at bounding box center [154, 134] width 47 height 23
drag, startPoint x: 37, startPoint y: 64, endPoint x: 45, endPoint y: 74, distance: 12.3
click at [37, 64] on link "arrow_drop_down Workflows" at bounding box center [38, 62] width 76 height 15
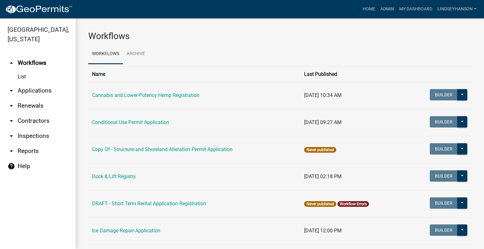
click at [47, 90] on link "arrow_drop_down Applications" at bounding box center [38, 90] width 76 height 15
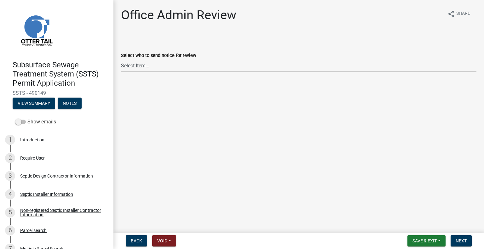
click at [161, 68] on select "Select Item... [PERSON_NAME] ([EMAIL_ADDRESS][DOMAIN_NAME]) [PERSON_NAME] ([EMA…" at bounding box center [299, 65] width 356 height 13
click at [121, 59] on select "Select Item... [PERSON_NAME] ([EMAIL_ADDRESS][DOMAIN_NAME]) [PERSON_NAME] ([EMA…" at bounding box center [299, 65] width 356 height 13
select select "587f38f5-c90e-4c12-9e10-d3e23909bbca"
drag, startPoint x: 462, startPoint y: 242, endPoint x: 482, endPoint y: 236, distance: 20.4
click at [462, 242] on span "Next" at bounding box center [461, 241] width 11 height 5
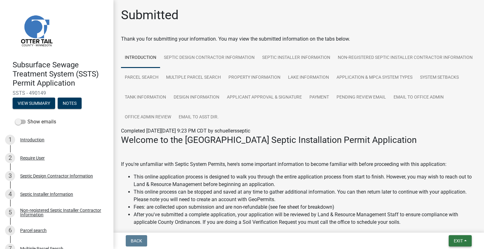
click at [450, 238] on button "Exit" at bounding box center [460, 241] width 23 height 11
click at [449, 218] on button "Save & Exit" at bounding box center [447, 224] width 50 height 15
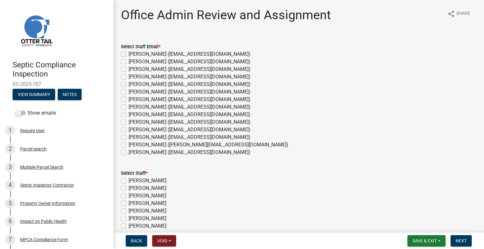
click at [173, 134] on label "[PERSON_NAME] ([EMAIL_ADDRESS][DOMAIN_NAME])" at bounding box center [190, 138] width 122 height 8
click at [133, 134] on input "[PERSON_NAME] ([EMAIL_ADDRESS][DOMAIN_NAME])" at bounding box center [131, 136] width 4 height 4
checkbox input "true"
checkbox input "false"
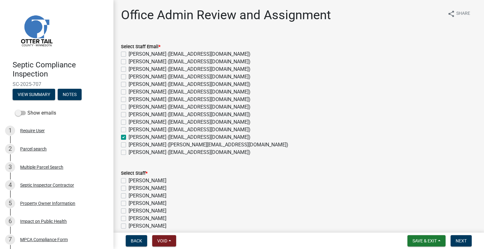
checkbox input "false"
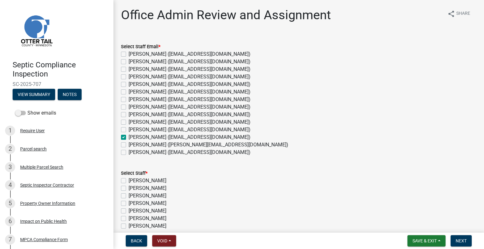
checkbox input "false"
checkbox input "true"
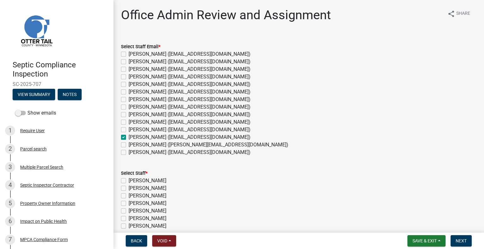
checkbox input "false"
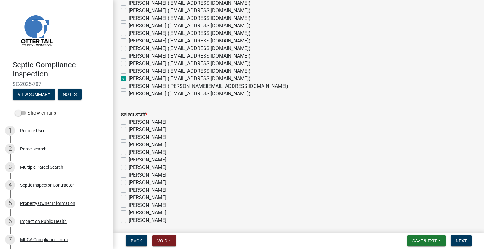
scroll to position [54, 0]
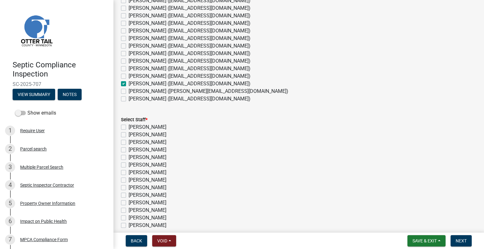
click at [151, 51] on label "[PERSON_NAME] ([EMAIL_ADDRESS][DOMAIN_NAME])" at bounding box center [190, 54] width 122 height 8
click at [133, 51] on input "[PERSON_NAME] ([EMAIL_ADDRESS][DOMAIN_NAME])" at bounding box center [131, 52] width 4 height 4
checkbox input "true"
checkbox input "false"
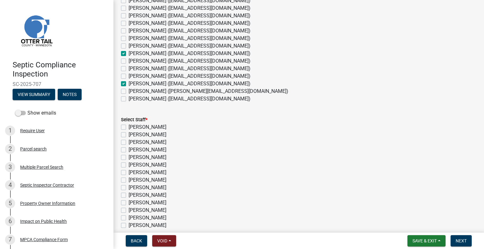
checkbox input "false"
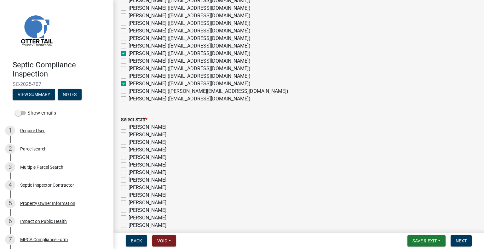
checkbox input "true"
checkbox input "false"
checkbox input "true"
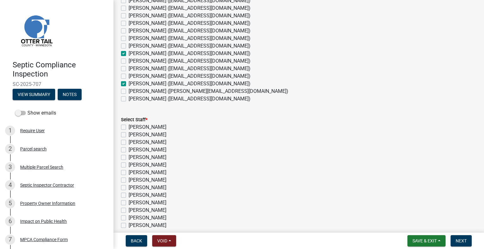
checkbox input "false"
click at [150, 85] on label "[PERSON_NAME] ([EMAIL_ADDRESS][DOMAIN_NAME])" at bounding box center [190, 84] width 122 height 8
click at [133, 84] on input "[PERSON_NAME] ([EMAIL_ADDRESS][DOMAIN_NAME])" at bounding box center [131, 82] width 4 height 4
checkbox input "false"
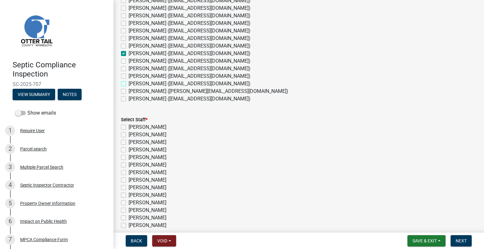
checkbox input "false"
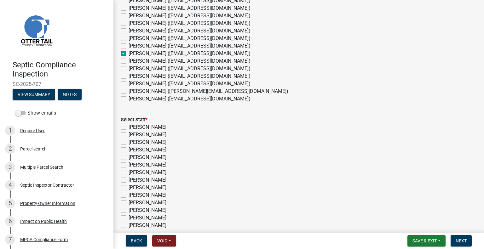
checkbox input "false"
checkbox input "true"
checkbox input "false"
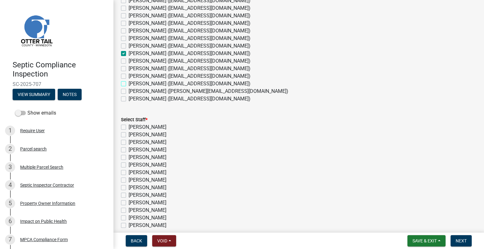
checkbox input "false"
click at [155, 179] on label "[PERSON_NAME]" at bounding box center [148, 181] width 38 height 8
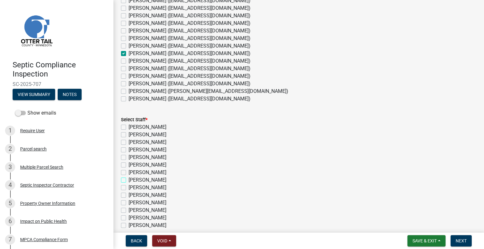
click at [133, 179] on input "[PERSON_NAME]" at bounding box center [131, 179] width 4 height 4
checkbox input "true"
checkbox input "false"
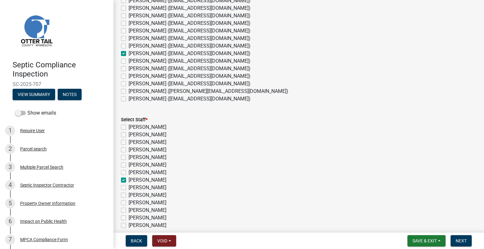
checkbox input "false"
checkbox input "true"
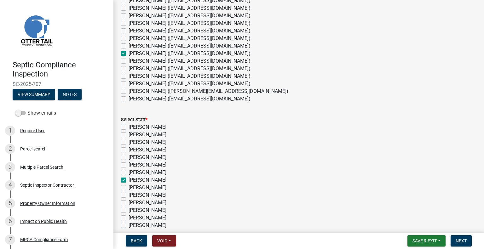
checkbox input "false"
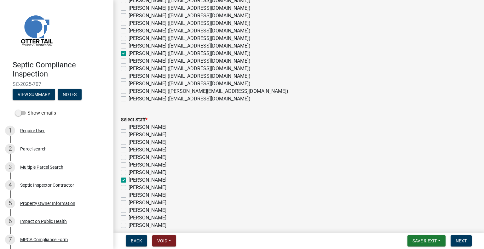
checkbox input "false"
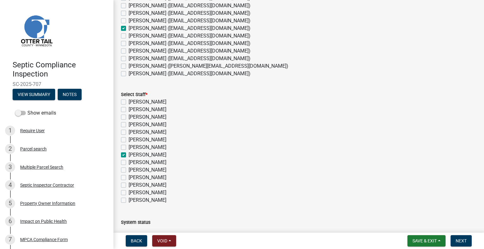
scroll to position [117, 0]
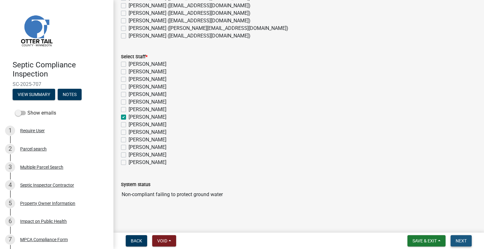
click at [453, 241] on button "Next" at bounding box center [461, 241] width 21 height 11
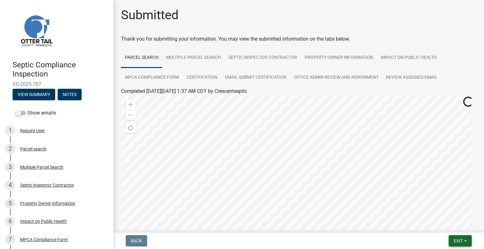
click at [468, 245] on button "Exit" at bounding box center [460, 241] width 23 height 11
click at [453, 230] on button "Save & Exit" at bounding box center [447, 224] width 50 height 15
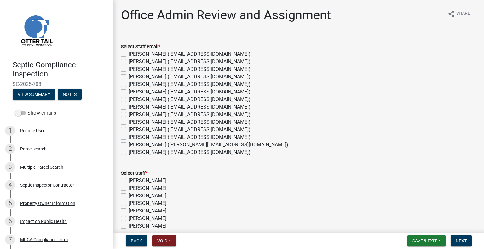
click at [155, 140] on label "[PERSON_NAME] ([EMAIL_ADDRESS][DOMAIN_NAME])" at bounding box center [190, 138] width 122 height 8
click at [133, 138] on input "[PERSON_NAME] ([EMAIL_ADDRESS][DOMAIN_NAME])" at bounding box center [131, 136] width 4 height 4
checkbox input "true"
checkbox input "false"
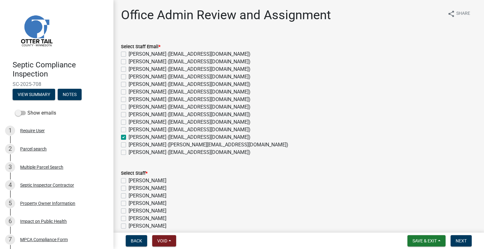
checkbox input "false"
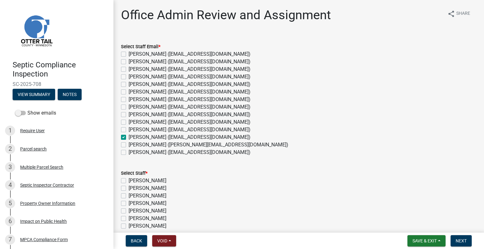
checkbox input "false"
checkbox input "true"
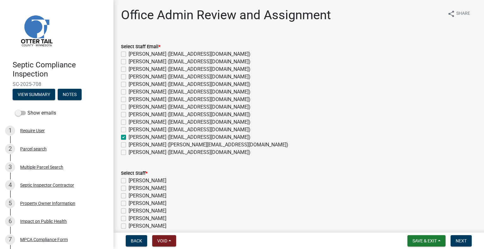
checkbox input "false"
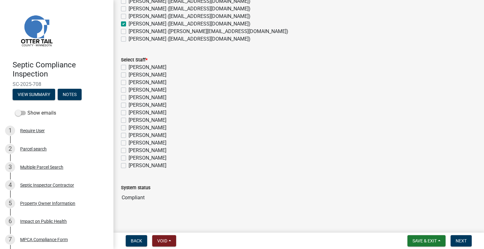
scroll to position [114, 0]
click at [159, 149] on label "[PERSON_NAME]" at bounding box center [148, 150] width 38 height 8
click at [133, 149] on input "[PERSON_NAME]" at bounding box center [131, 148] width 4 height 4
checkbox input "true"
checkbox input "false"
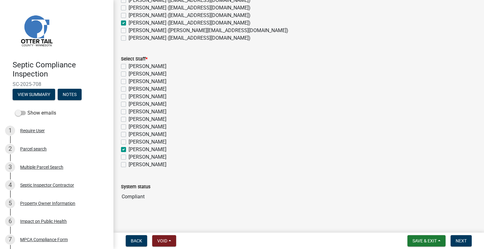
checkbox input "false"
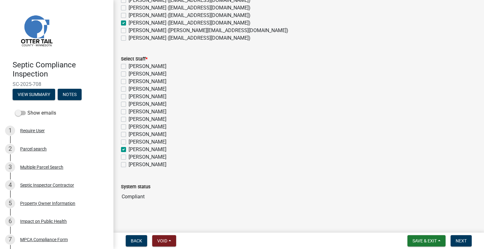
checkbox input "false"
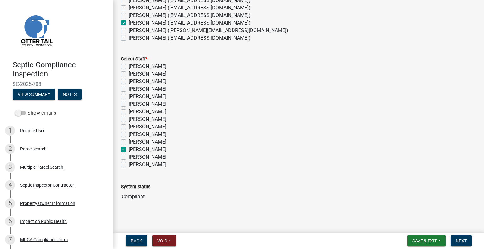
checkbox input "true"
checkbox input "false"
click at [463, 237] on button "Next" at bounding box center [461, 241] width 21 height 11
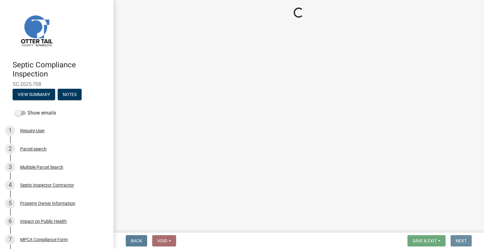
scroll to position [0, 0]
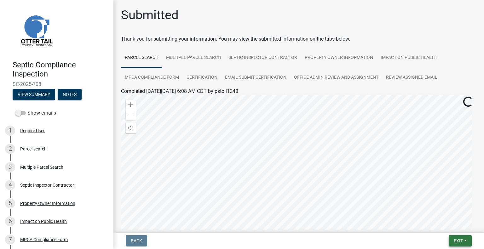
drag, startPoint x: 452, startPoint y: 242, endPoint x: 449, endPoint y: 236, distance: 7.1
click at [452, 242] on button "Exit" at bounding box center [460, 241] width 23 height 11
click at [441, 230] on button "Save & Exit" at bounding box center [447, 224] width 50 height 15
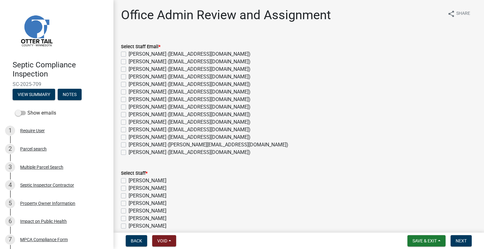
drag, startPoint x: 142, startPoint y: 136, endPoint x: 196, endPoint y: 148, distance: 55.0
click at [143, 135] on label "[PERSON_NAME] ([EMAIL_ADDRESS][DOMAIN_NAME])" at bounding box center [190, 138] width 122 height 8
click at [133, 135] on input "[PERSON_NAME] ([EMAIL_ADDRESS][DOMAIN_NAME])" at bounding box center [131, 136] width 4 height 4
checkbox input "true"
checkbox input "false"
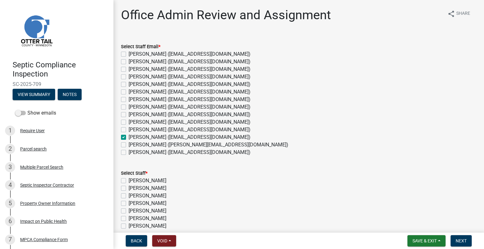
checkbox input "false"
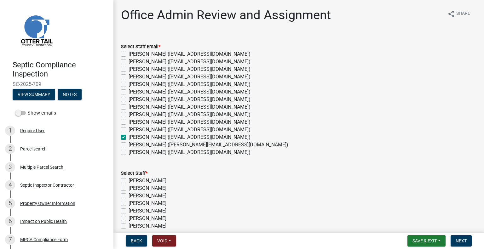
checkbox input "false"
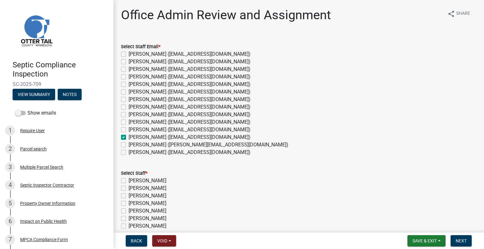
checkbox input "true"
checkbox input "false"
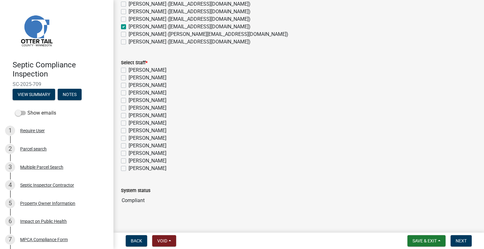
scroll to position [117, 0]
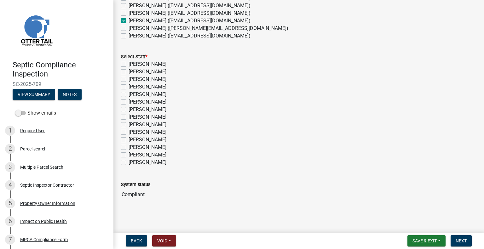
click at [150, 148] on label "[PERSON_NAME]" at bounding box center [148, 148] width 38 height 8
click at [133, 148] on input "[PERSON_NAME]" at bounding box center [131, 146] width 4 height 4
checkbox input "true"
checkbox input "false"
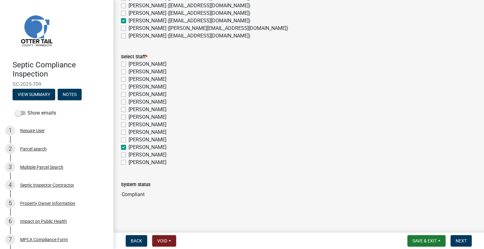
checkbox input "false"
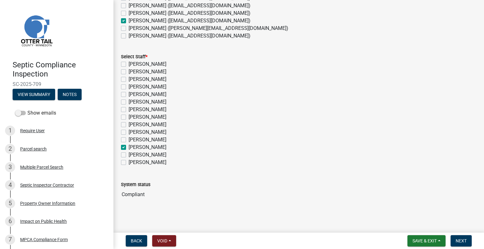
checkbox input "false"
checkbox input "true"
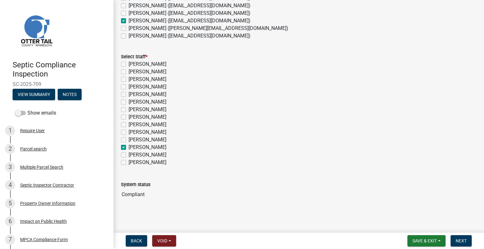
checkbox input "false"
click at [459, 240] on span "Next" at bounding box center [461, 241] width 11 height 5
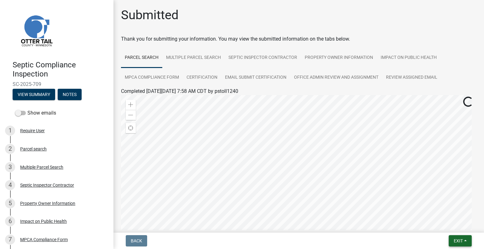
click at [455, 241] on span "Exit" at bounding box center [458, 241] width 9 height 5
click at [450, 231] on button "Save & Exit" at bounding box center [447, 224] width 50 height 15
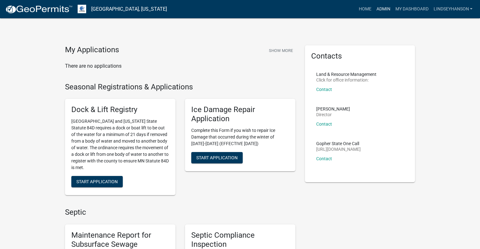
drag, startPoint x: 377, startPoint y: 10, endPoint x: 324, endPoint y: 12, distance: 53.6
click at [377, 10] on link "Admin" at bounding box center [382, 9] width 19 height 12
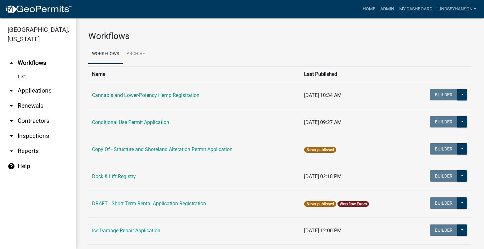
drag, startPoint x: 53, startPoint y: 88, endPoint x: 60, endPoint y: 94, distance: 9.2
click at [52, 88] on link "arrow_drop_down Applications" at bounding box center [38, 90] width 76 height 15
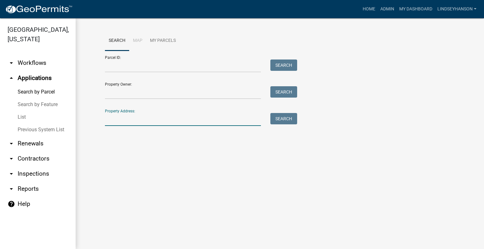
click at [124, 120] on input "Property Address:" at bounding box center [183, 119] width 156 height 13
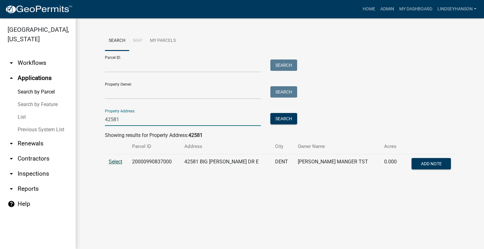
type input "42581"
click at [115, 160] on span "Select" at bounding box center [116, 162] width 14 height 6
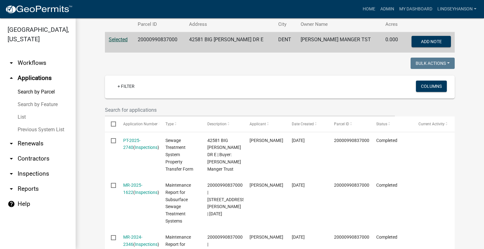
scroll to position [91, 0]
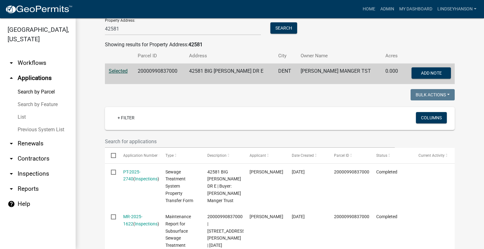
click at [175, 72] on td "20000990837000" at bounding box center [159, 74] width 51 height 21
copy td "20000990837000"
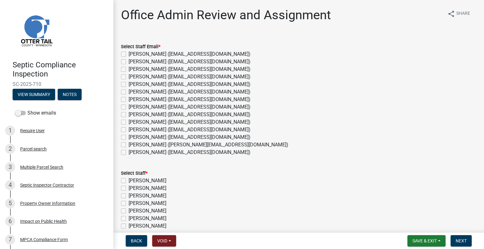
click at [156, 136] on label "[PERSON_NAME] ([EMAIL_ADDRESS][DOMAIN_NAME])" at bounding box center [190, 138] width 122 height 8
click at [133, 136] on input "[PERSON_NAME] ([EMAIL_ADDRESS][DOMAIN_NAME])" at bounding box center [131, 136] width 4 height 4
checkbox input "true"
checkbox input "false"
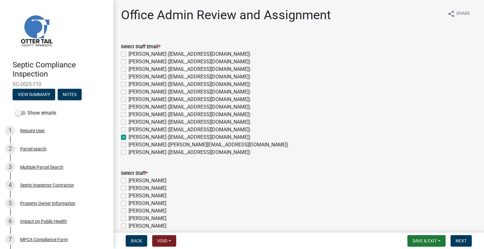
checkbox input "false"
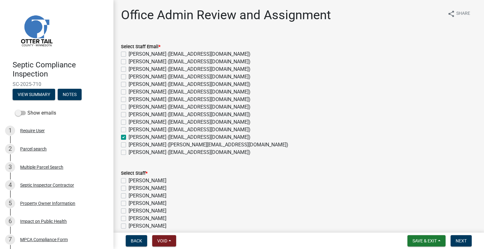
checkbox input "false"
checkbox input "true"
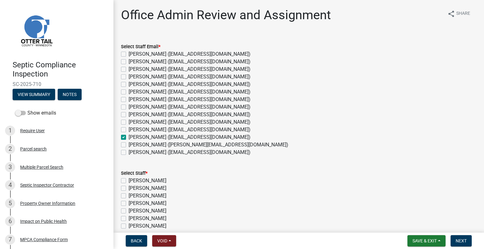
checkbox input "false"
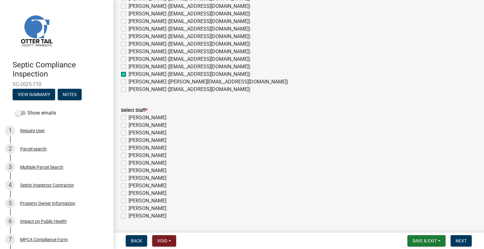
scroll to position [117, 0]
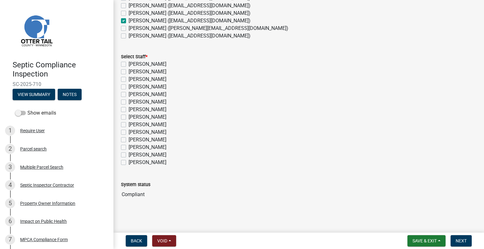
click at [152, 148] on label "[PERSON_NAME]" at bounding box center [148, 148] width 38 height 8
click at [133, 148] on input "[PERSON_NAME]" at bounding box center [131, 146] width 4 height 4
checkbox input "true"
checkbox input "false"
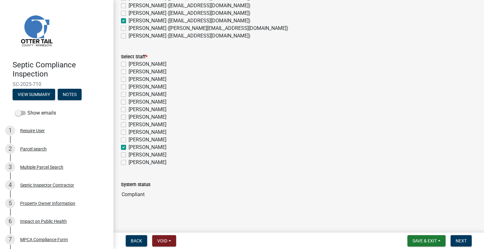
checkbox input "false"
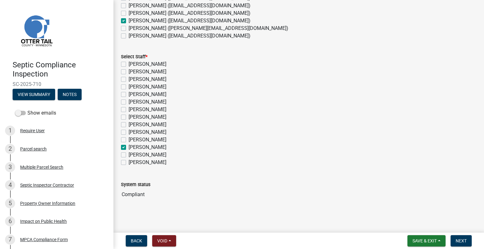
checkbox input "false"
checkbox input "true"
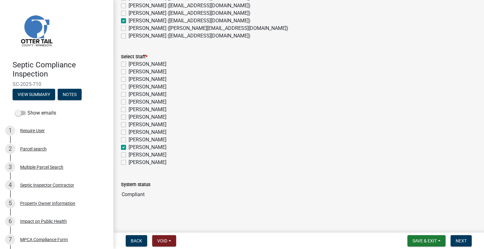
checkbox input "false"
click at [453, 238] on button "Next" at bounding box center [461, 241] width 21 height 11
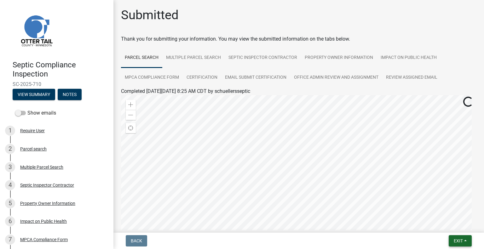
click at [455, 246] on button "Exit" at bounding box center [460, 241] width 23 height 11
click at [449, 227] on button "Save & Exit" at bounding box center [447, 224] width 50 height 15
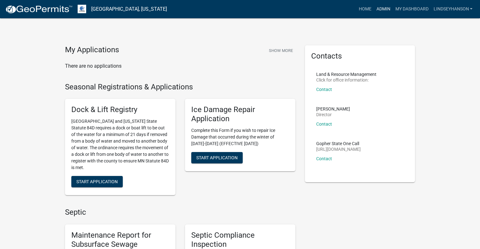
click at [381, 9] on link "Admin" at bounding box center [382, 9] width 19 height 12
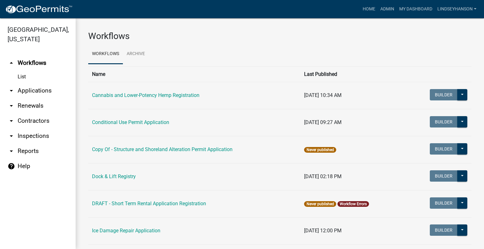
click at [40, 90] on link "arrow_drop_down Applications" at bounding box center [38, 90] width 76 height 15
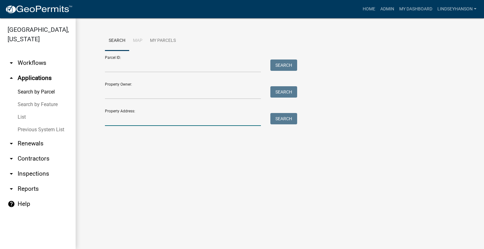
click at [139, 123] on input "Property Address:" at bounding box center [183, 119] width 156 height 13
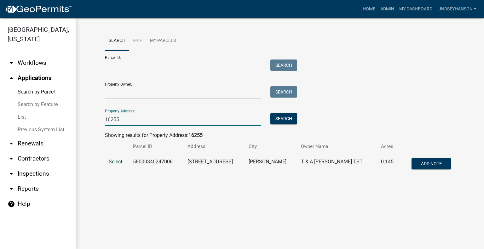
type input "16255"
click at [121, 162] on span "Select" at bounding box center [116, 162] width 14 height 6
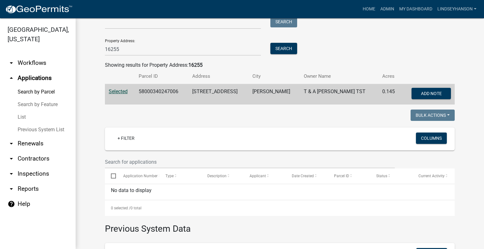
scroll to position [69, 0]
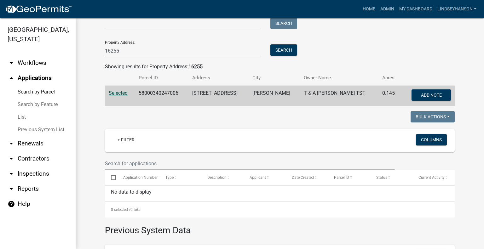
click at [156, 95] on td "58000340247006" at bounding box center [162, 96] width 54 height 21
copy td "58000340247006"
click at [32, 65] on link "arrow_drop_down Workflows" at bounding box center [38, 62] width 76 height 15
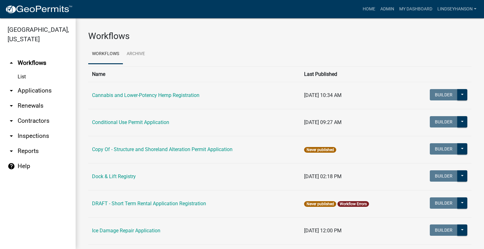
click at [42, 91] on link "arrow_drop_down Applications" at bounding box center [38, 90] width 76 height 15
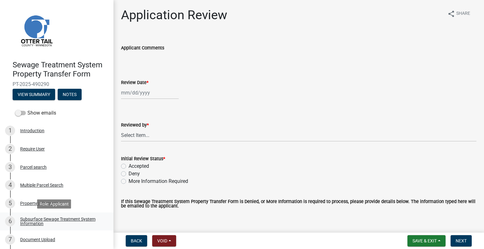
click at [92, 216] on link "6 Subsurface Sewage Treatment System Information" at bounding box center [57, 222] width 114 height 18
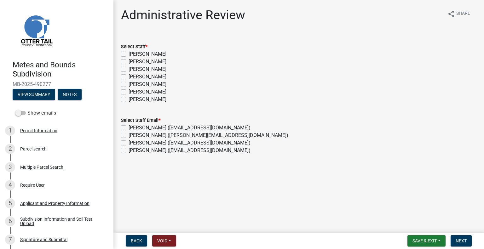
click at [156, 67] on label "[PERSON_NAME]" at bounding box center [148, 70] width 38 height 8
click at [133, 67] on input "[PERSON_NAME]" at bounding box center [131, 68] width 4 height 4
checkbox input "true"
checkbox input "false"
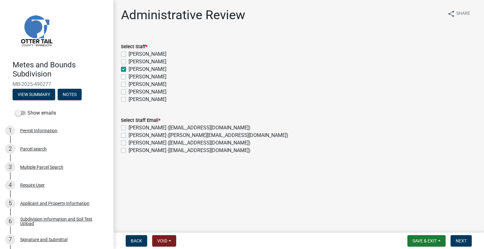
checkbox input "true"
checkbox input "false"
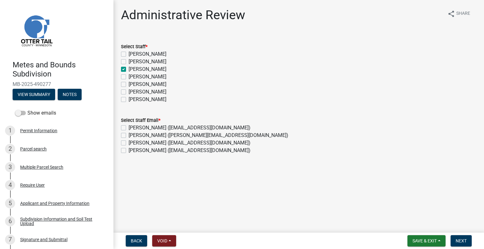
click at [172, 127] on label "[PERSON_NAME] ([EMAIL_ADDRESS][DOMAIN_NAME])" at bounding box center [190, 128] width 122 height 8
click at [133, 127] on input "[PERSON_NAME] ([EMAIL_ADDRESS][DOMAIN_NAME])" at bounding box center [131, 126] width 4 height 4
checkbox input "true"
checkbox input "false"
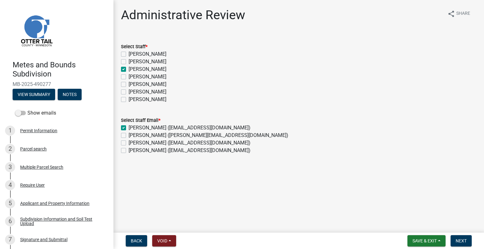
checkbox input "false"
click at [170, 133] on label "Samantha Meyeraan (smeyeraan@ottertailcounty.gov)" at bounding box center [209, 136] width 160 height 8
click at [133, 133] on input "Samantha Meyeraan (smeyeraan@ottertailcounty.gov)" at bounding box center [131, 134] width 4 height 4
checkbox input "true"
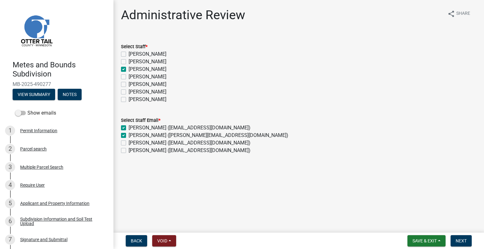
checkbox input "true"
checkbox input "false"
click at [465, 241] on span "Next" at bounding box center [461, 241] width 11 height 5
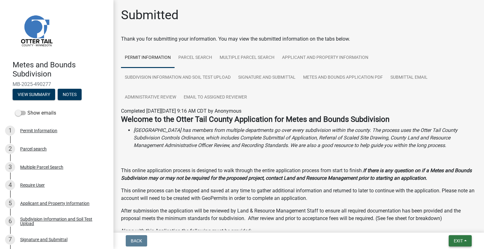
click at [458, 242] on span "Exit" at bounding box center [458, 241] width 9 height 5
click at [445, 226] on button "Save & Exit" at bounding box center [447, 224] width 50 height 15
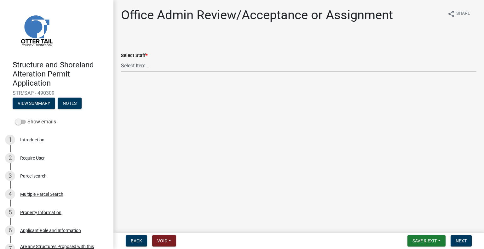
click at [150, 64] on select "Select Item... [PERSON_NAME] ([EMAIL_ADDRESS][DOMAIN_NAME]) [PERSON_NAME] ([EMA…" at bounding box center [299, 65] width 356 height 13
click at [121, 59] on select "Select Item... [PERSON_NAME] ([EMAIL_ADDRESS][DOMAIN_NAME]) [PERSON_NAME] ([EMA…" at bounding box center [299, 65] width 356 height 13
select select "587f38f5-c90e-4c12-9e10-d3e23909bbca"
click at [459, 242] on span "Next" at bounding box center [461, 241] width 11 height 5
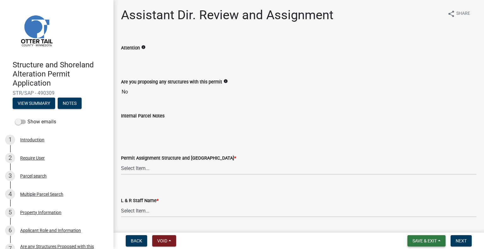
click at [432, 244] on button "Save & Exit" at bounding box center [427, 241] width 38 height 11
click at [424, 226] on button "Save & Exit" at bounding box center [420, 224] width 50 height 15
